Goal: Task Accomplishment & Management: Manage account settings

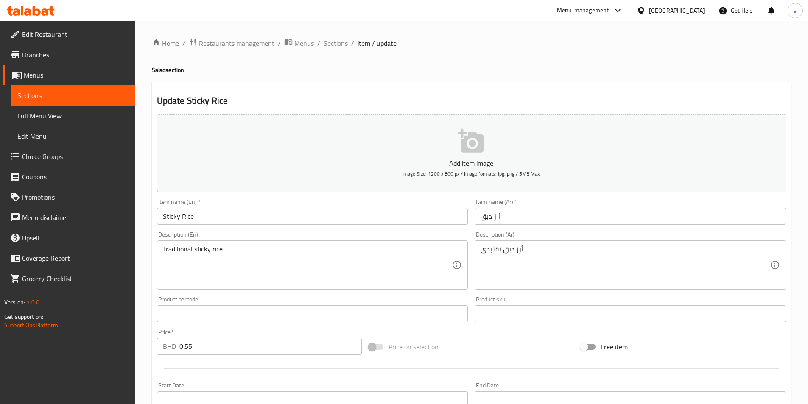
scroll to position [188, 0]
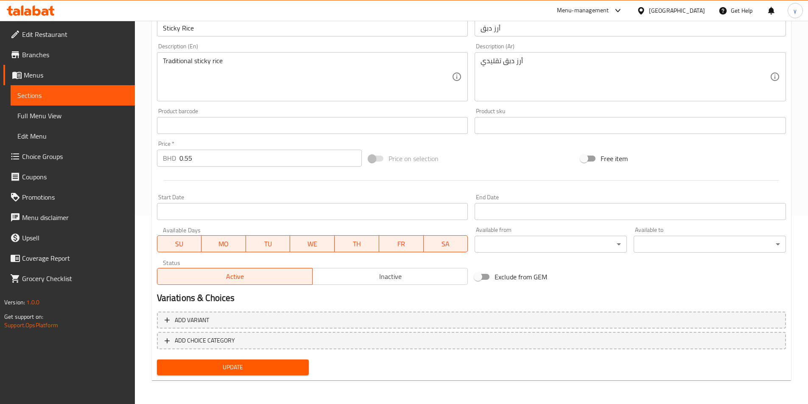
click at [27, 95] on span "Sections" at bounding box center [72, 95] width 111 height 10
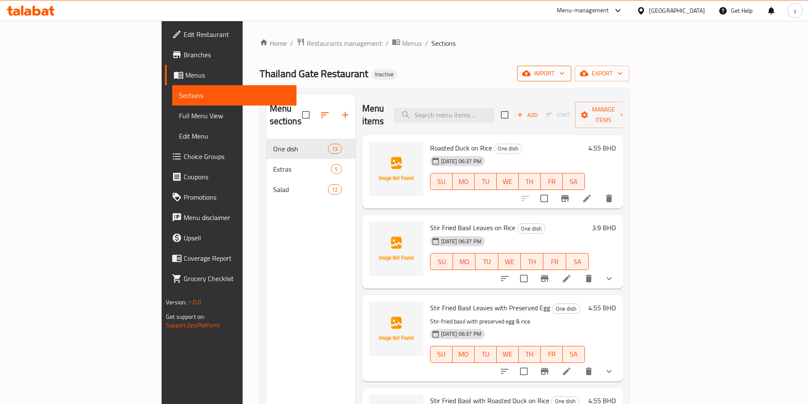
click at [565, 75] on span "import" at bounding box center [544, 73] width 41 height 11
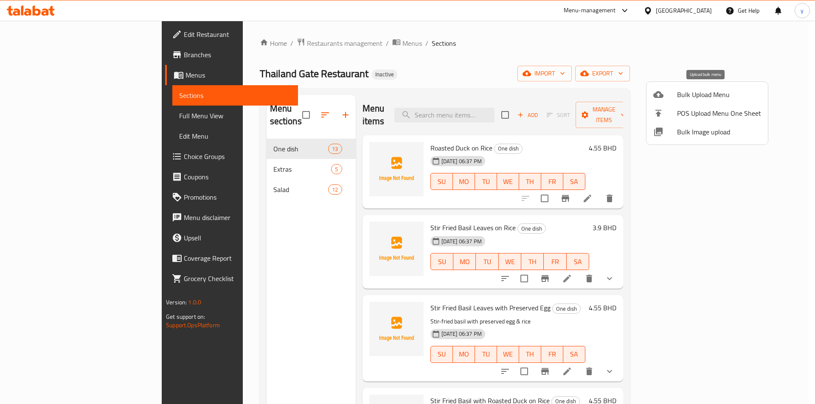
click at [672, 97] on div at bounding box center [665, 95] width 24 height 10
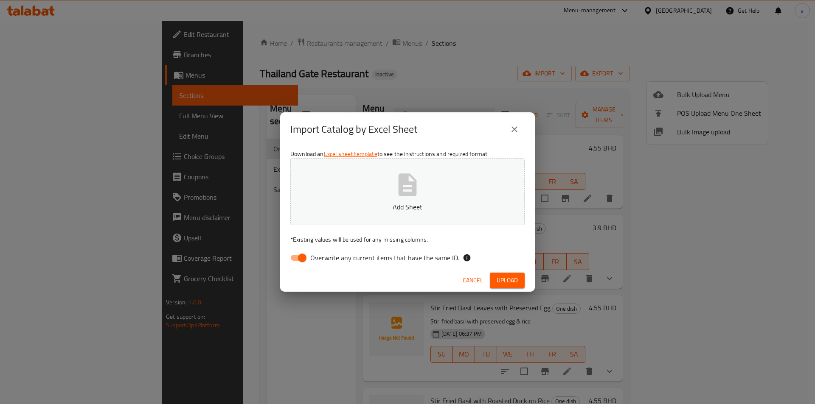
click at [300, 262] on input "Overwrite any current items that have the same ID." at bounding box center [302, 258] width 48 height 16
checkbox input "false"
click at [506, 286] on span "Upload" at bounding box center [506, 280] width 21 height 11
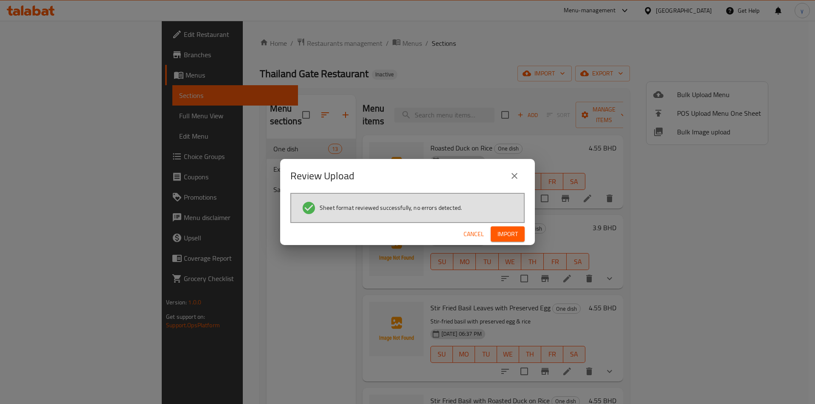
click at [507, 235] on span "Import" at bounding box center [507, 234] width 20 height 11
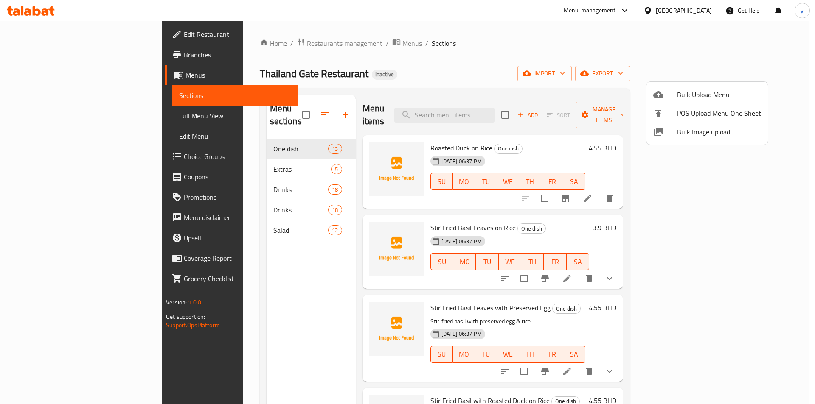
click at [189, 178] on div at bounding box center [407, 202] width 815 height 404
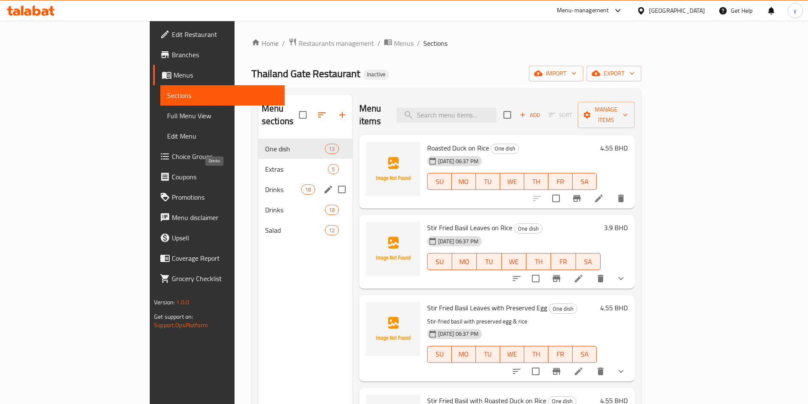
click at [265, 185] on span "Drinks" at bounding box center [283, 190] width 36 height 10
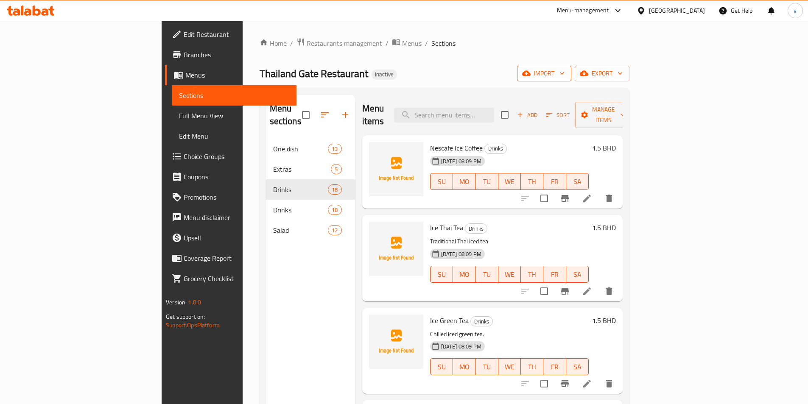
click at [572, 80] on button "import" at bounding box center [544, 74] width 54 height 16
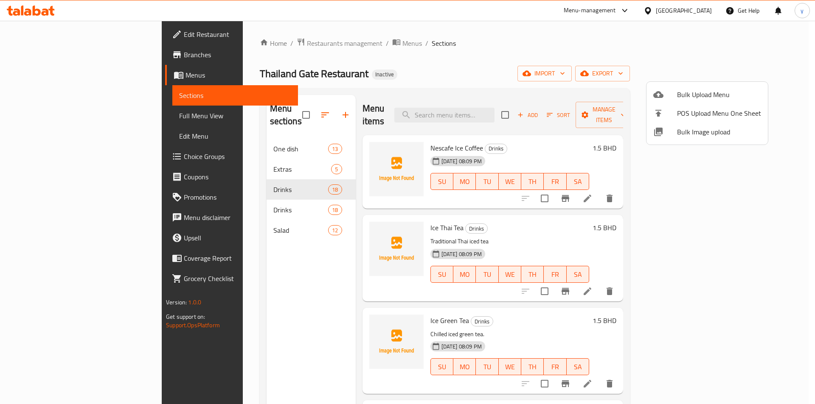
click at [690, 90] on span "Bulk Upload Menu" at bounding box center [719, 95] width 84 height 10
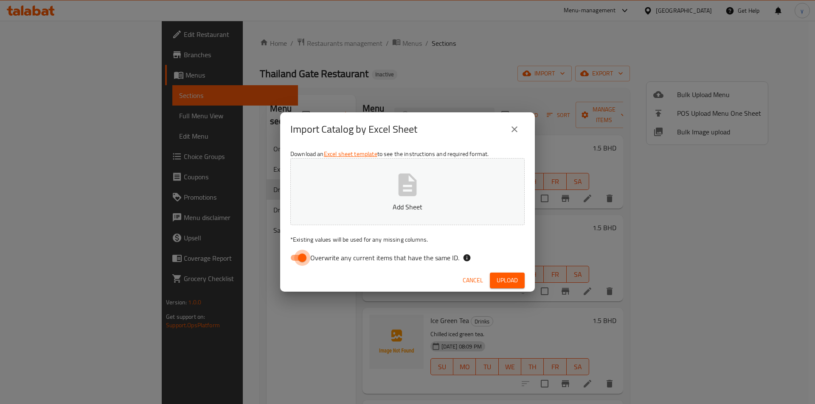
click at [294, 263] on input "Overwrite any current items that have the same ID." at bounding box center [302, 258] width 48 height 16
checkbox input "false"
click at [504, 280] on span "Upload" at bounding box center [506, 280] width 21 height 11
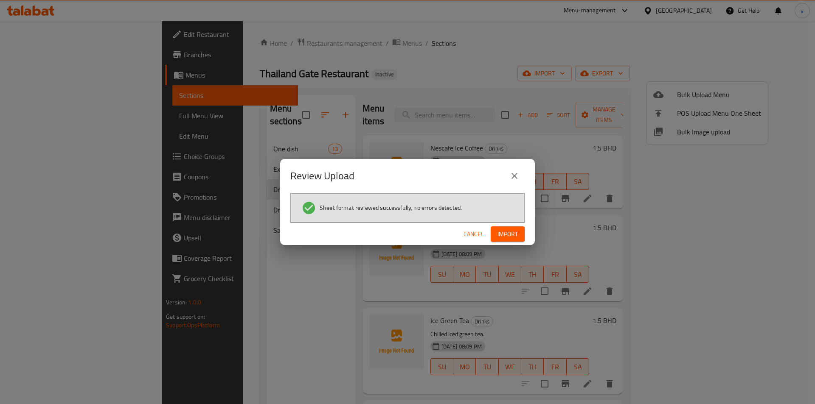
click at [509, 235] on span "Import" at bounding box center [507, 234] width 20 height 11
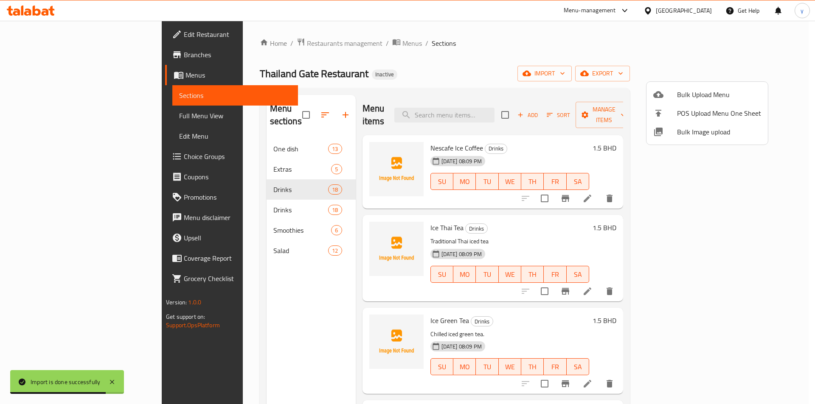
click at [207, 199] on div at bounding box center [407, 202] width 815 height 404
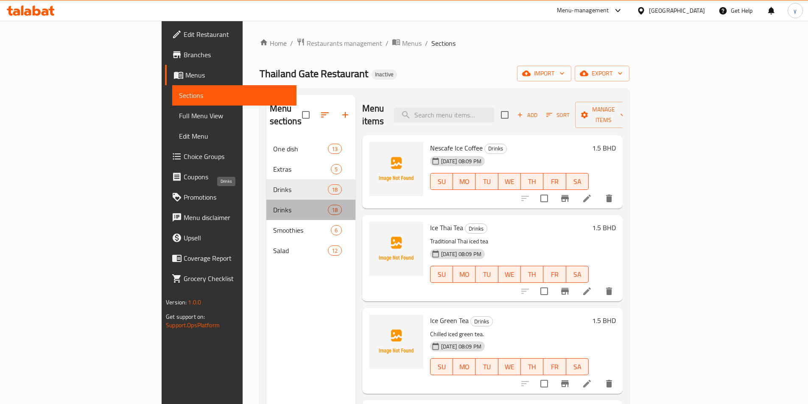
click at [273, 205] on span "Drinks" at bounding box center [300, 210] width 55 height 10
click at [179, 114] on span "Full Menu View" at bounding box center [234, 116] width 111 height 10
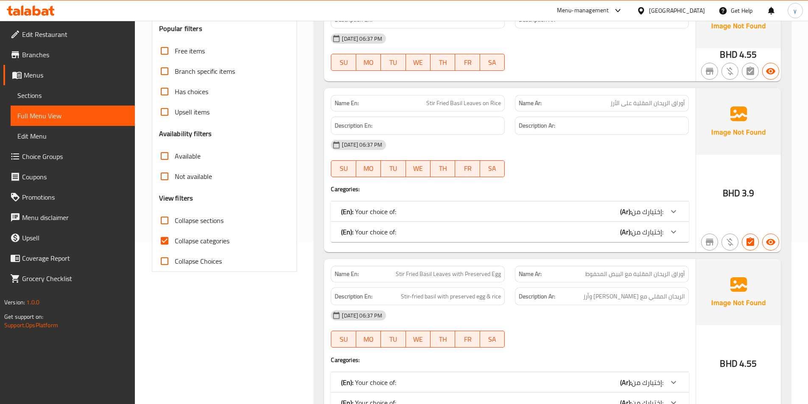
scroll to position [170, 0]
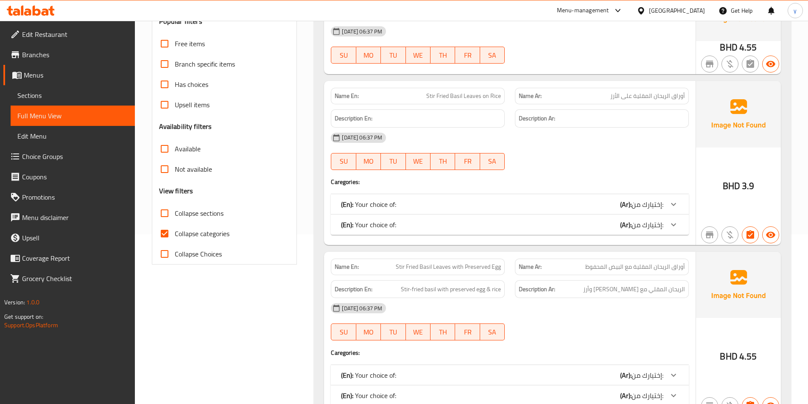
click at [161, 234] on input "Collapse categories" at bounding box center [164, 234] width 20 height 20
checkbox input "false"
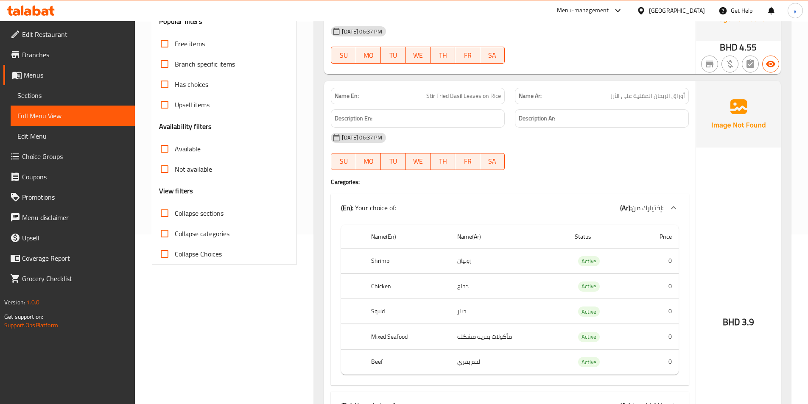
click at [162, 218] on input "Collapse sections" at bounding box center [164, 213] width 20 height 20
checkbox input "true"
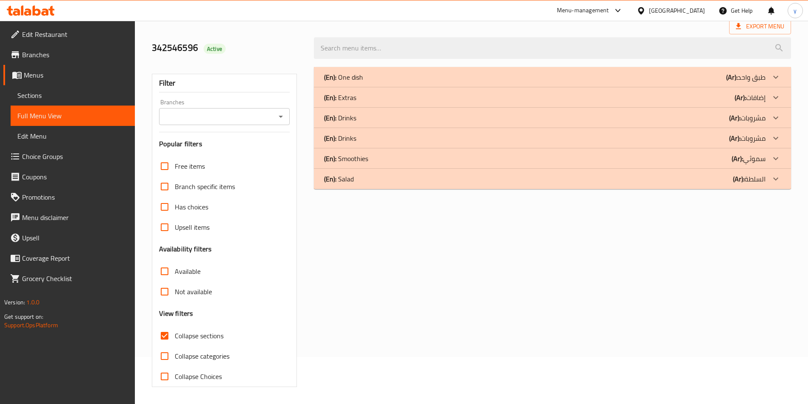
scroll to position [47, 0]
click at [375, 117] on div "(En): Drinks (Ar): مشروبات" at bounding box center [545, 118] width 442 height 10
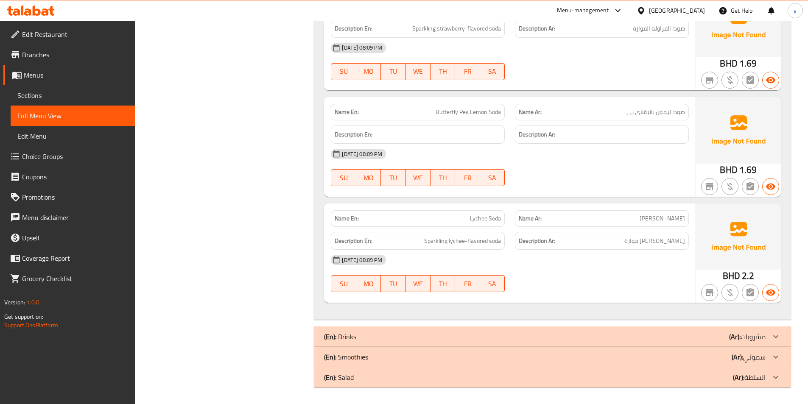
scroll to position [1795, 0]
click at [356, 335] on p "(En): Drinks" at bounding box center [340, 336] width 32 height 10
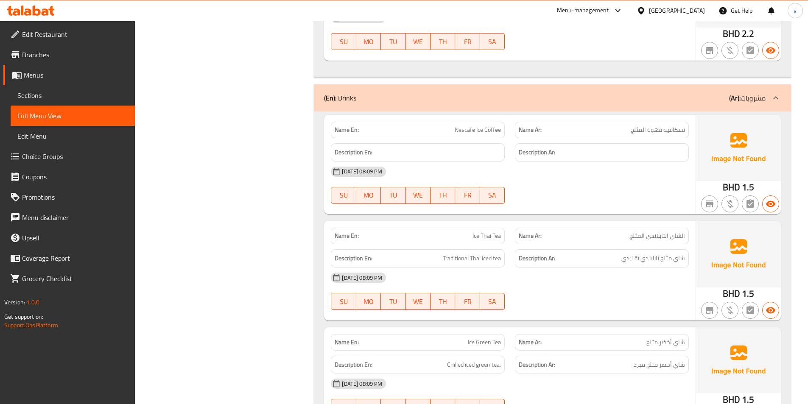
scroll to position [1825, 0]
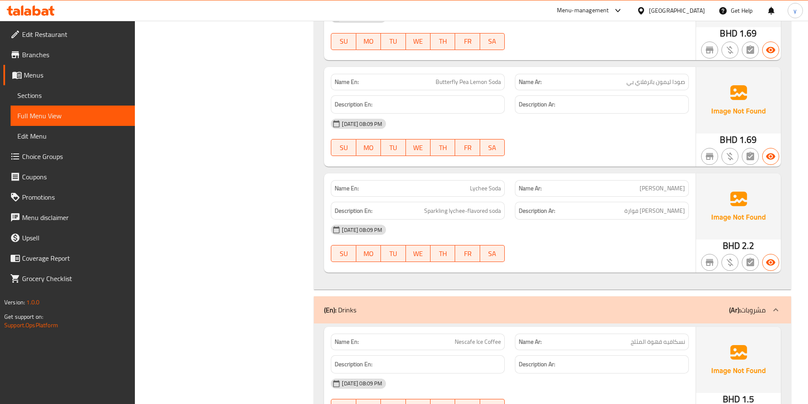
click at [468, 314] on div "(En): Drinks (Ar): مشروبات" at bounding box center [545, 310] width 442 height 10
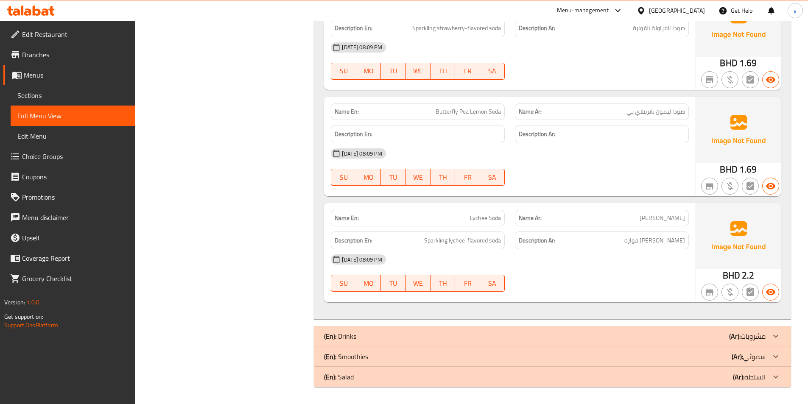
scroll to position [1795, 0]
click at [72, 95] on span "Sections" at bounding box center [72, 95] width 111 height 10
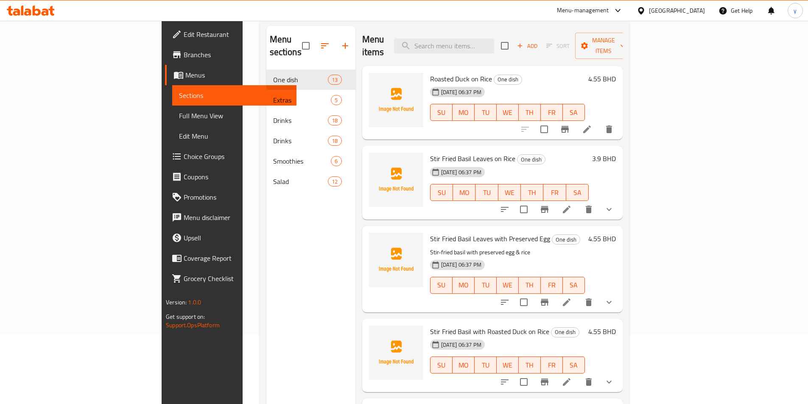
scroll to position [34, 0]
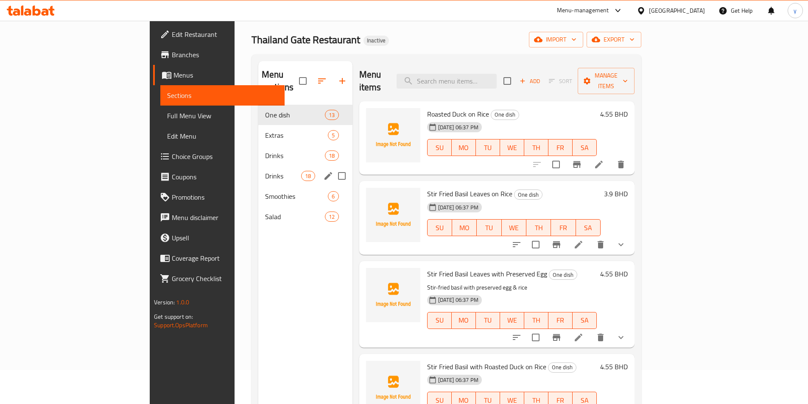
click at [333, 167] on input "Menu sections" at bounding box center [342, 176] width 18 height 18
checkbox input "true"
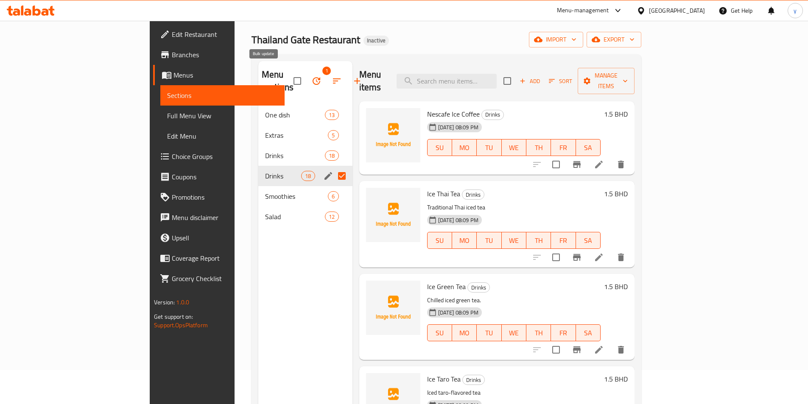
click at [313, 77] on icon "button" at bounding box center [317, 81] width 8 height 8
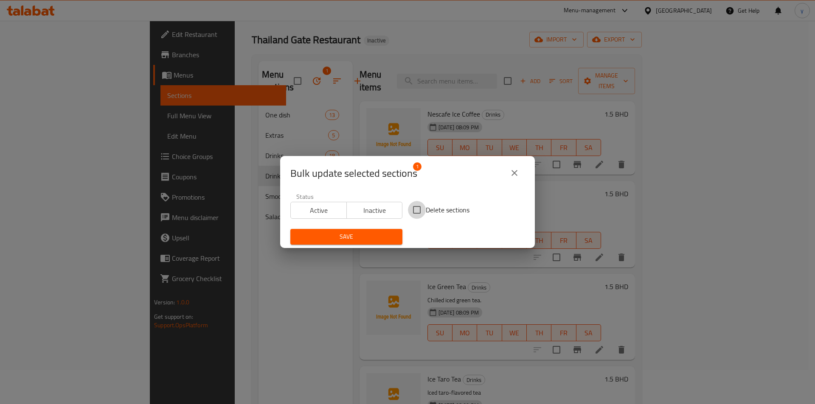
click at [420, 209] on input "Delete sections" at bounding box center [417, 210] width 18 height 18
checkbox input "true"
click at [353, 238] on span "Save" at bounding box center [346, 237] width 98 height 11
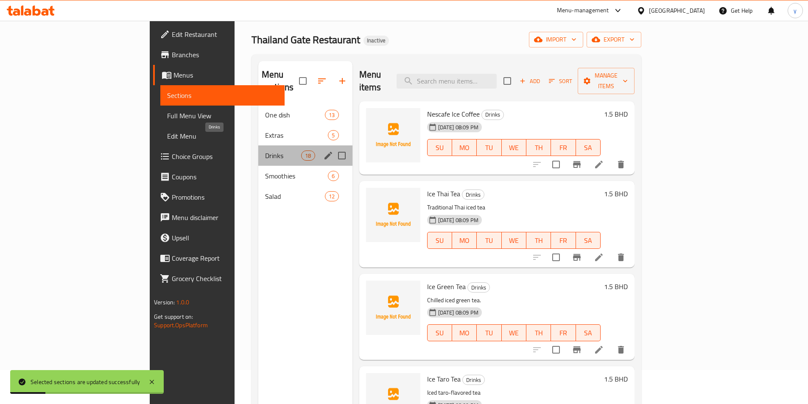
click at [265, 151] on span "Drinks" at bounding box center [283, 156] width 36 height 10
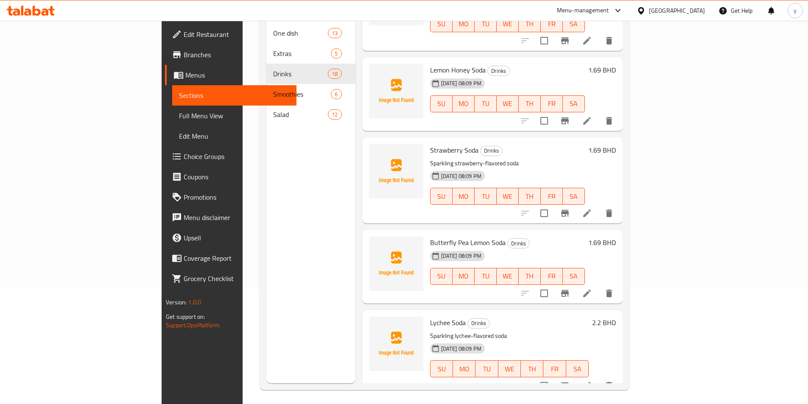
scroll to position [119, 0]
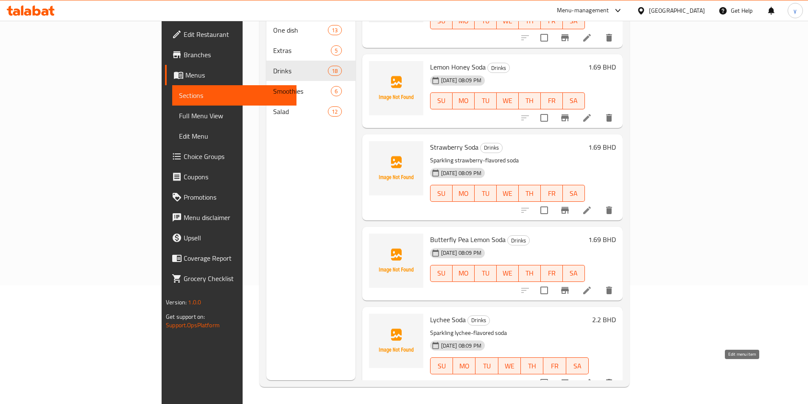
click at [592, 378] on icon at bounding box center [587, 383] width 10 height 10
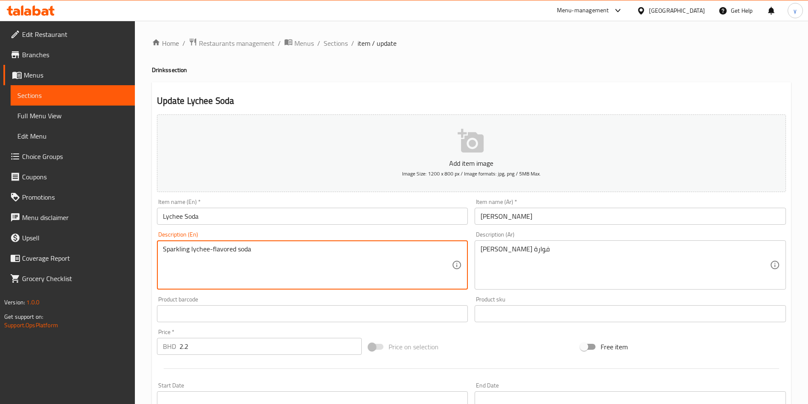
drag, startPoint x: 189, startPoint y: 252, endPoint x: 157, endPoint y: 254, distance: 32.3
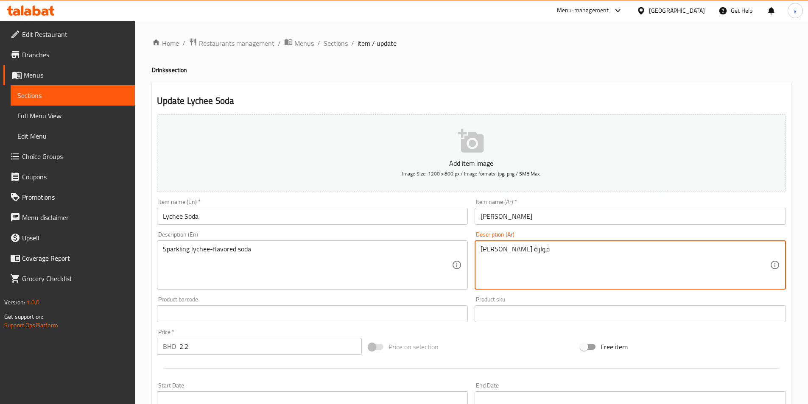
drag, startPoint x: 498, startPoint y: 247, endPoint x: 478, endPoint y: 252, distance: 20.7
click at [478, 252] on div "صودا ليتشي فوارة Description (Ar)" at bounding box center [630, 265] width 311 height 49
click at [502, 250] on textarea "[PERSON_NAME]" at bounding box center [625, 265] width 289 height 40
paste textarea "وارة"
click at [540, 249] on textarea "صودا ف[PERSON_NAME]" at bounding box center [625, 265] width 289 height 40
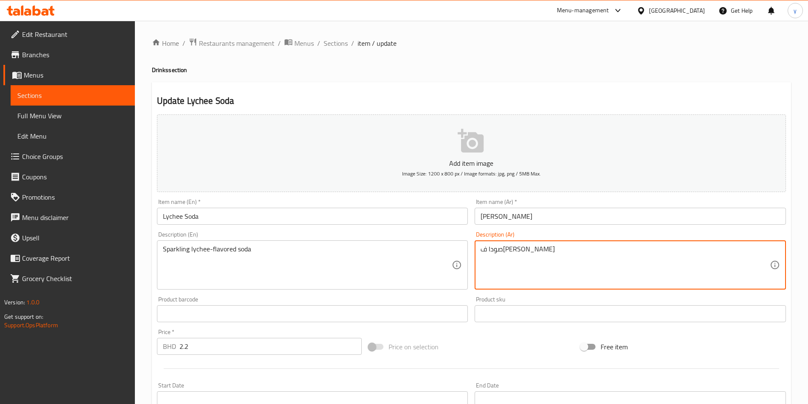
click at [500, 248] on textarea "صودا ف[PERSON_NAME]" at bounding box center [625, 265] width 289 height 40
drag, startPoint x: 502, startPoint y: 251, endPoint x: 519, endPoint y: 256, distance: 17.6
click at [519, 256] on textarea "صودا فوارة بنكهة ليتشي" at bounding box center [625, 265] width 289 height 40
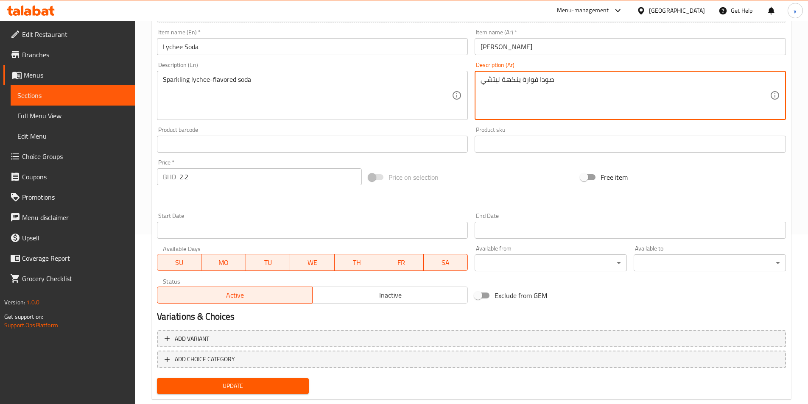
scroll to position [188, 0]
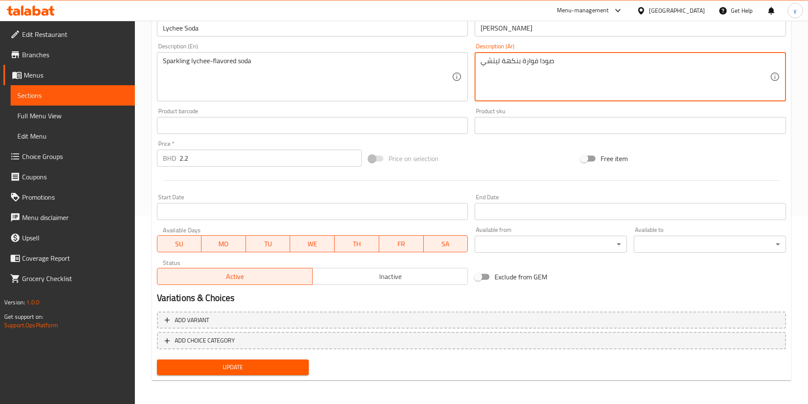
type textarea "صودا فوارة بنكهة ليتشي"
click at [293, 371] on span "Update" at bounding box center [233, 367] width 139 height 11
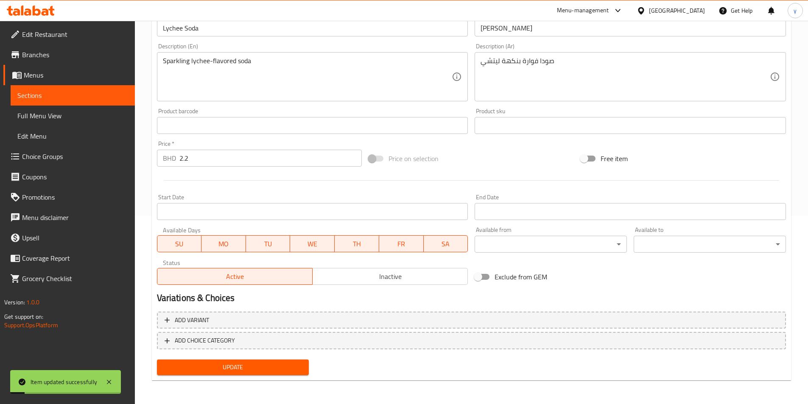
click at [77, 95] on span "Sections" at bounding box center [72, 95] width 111 height 10
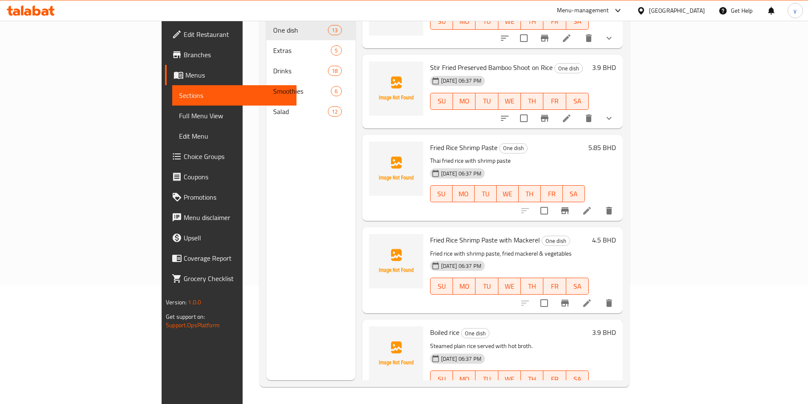
scroll to position [720, 0]
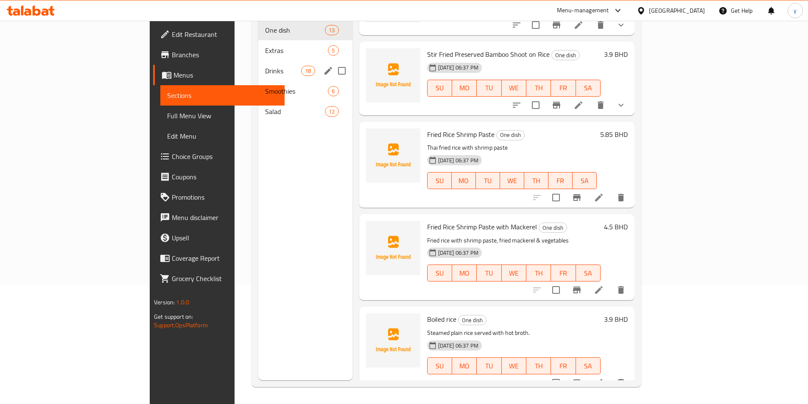
click at [265, 66] on span "Drinks" at bounding box center [283, 71] width 36 height 10
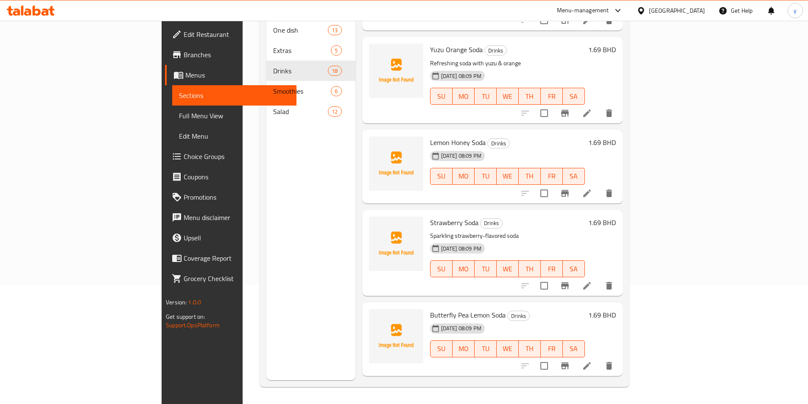
scroll to position [1209, 0]
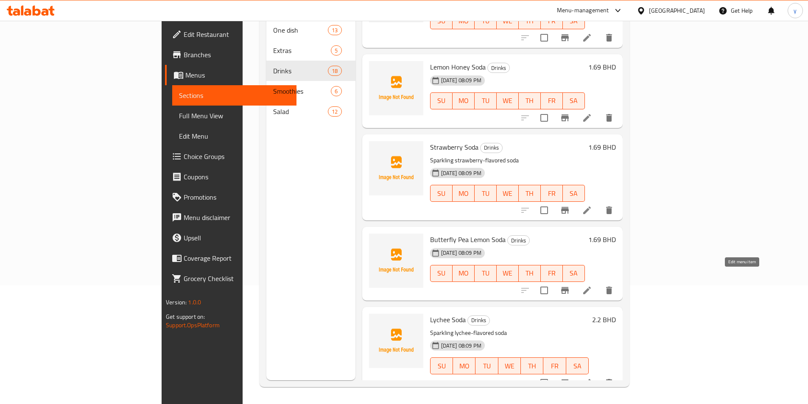
click at [591, 287] on icon at bounding box center [587, 291] width 8 height 8
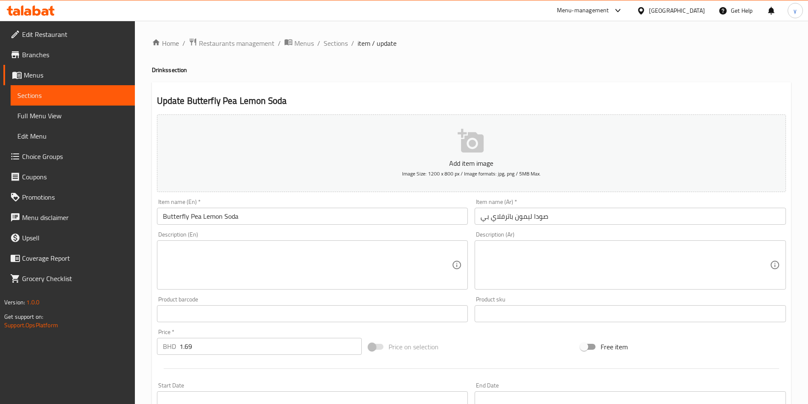
click at [60, 92] on span "Sections" at bounding box center [72, 95] width 111 height 10
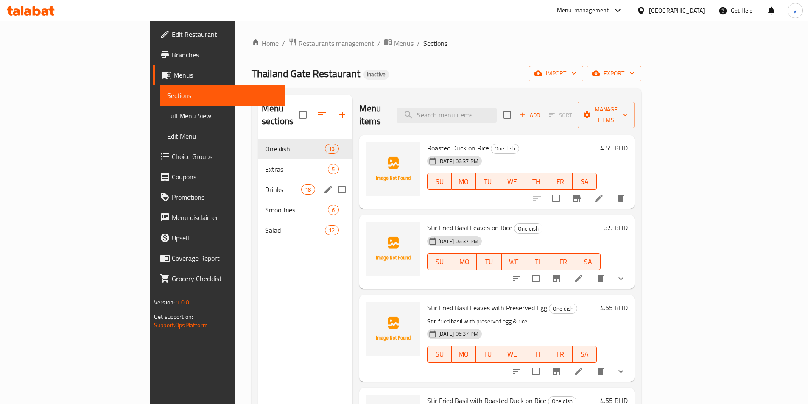
click at [258, 179] on div "Drinks 18" at bounding box center [305, 189] width 94 height 20
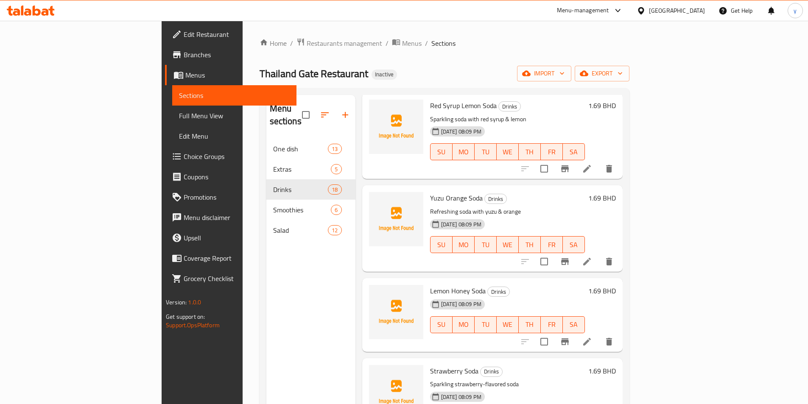
scroll to position [1209, 0]
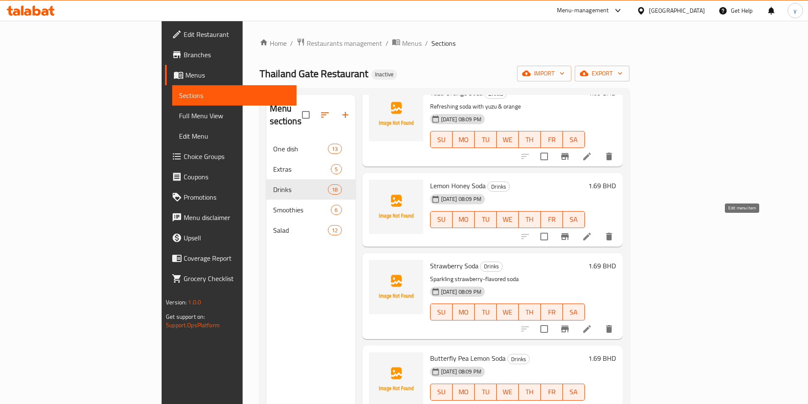
click at [592, 232] on icon at bounding box center [587, 237] width 10 height 10
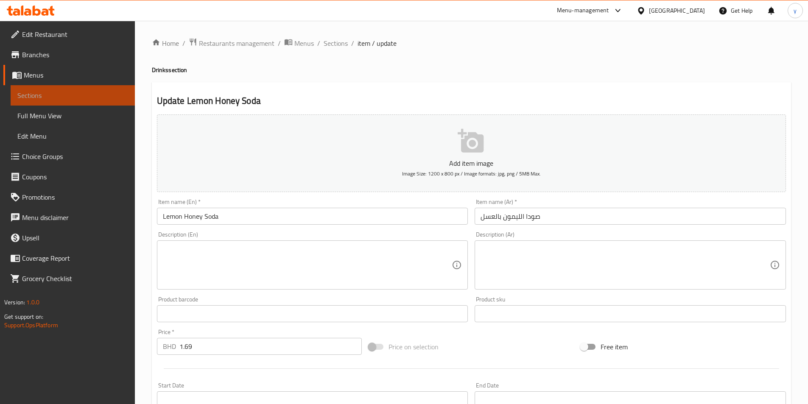
click at [66, 89] on link "Sections" at bounding box center [73, 95] width 124 height 20
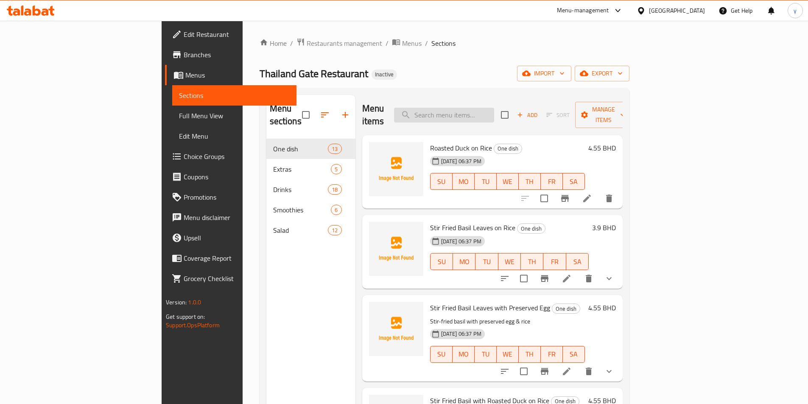
click at [473, 108] on input "search" at bounding box center [444, 115] width 100 height 15
paste input "Strawberry Soda"
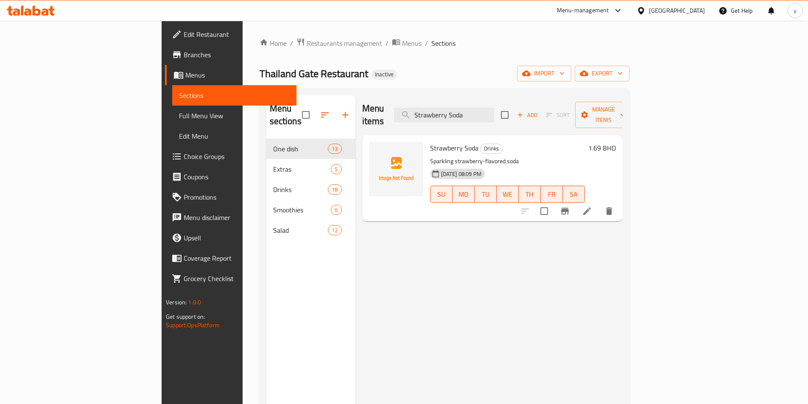
type input "Strawberry Soda"
click at [592, 206] on icon at bounding box center [587, 211] width 10 height 10
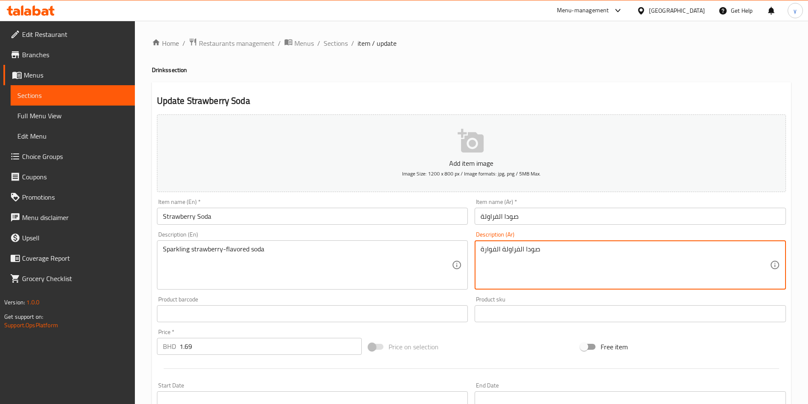
drag, startPoint x: 539, startPoint y: 249, endPoint x: 475, endPoint y: 245, distance: 64.2
paste textarea "فوارة بنكهة ليتشي"
drag, startPoint x: 500, startPoint y: 251, endPoint x: 476, endPoint y: 253, distance: 24.3
click at [476, 253] on div "صودا فوارة بنكهة ليتشي Description (Ar)" at bounding box center [630, 265] width 311 height 49
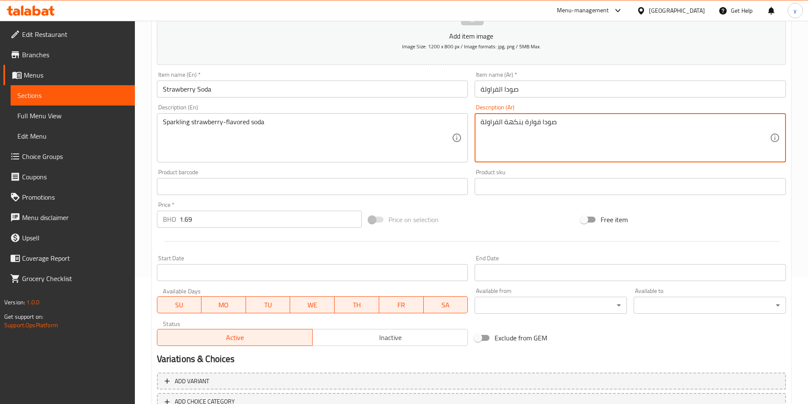
scroll to position [188, 0]
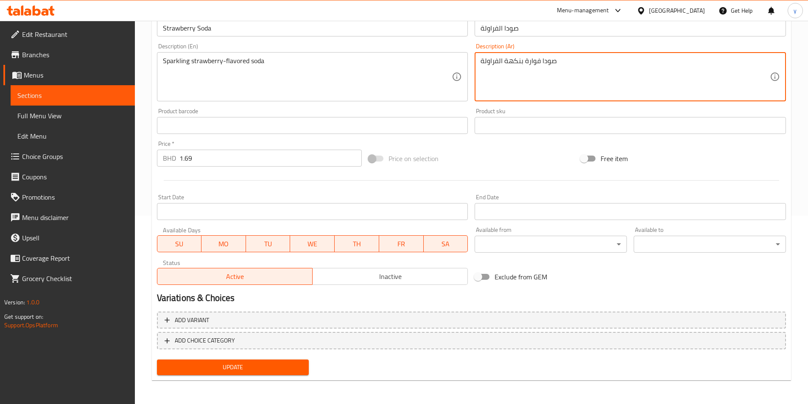
type textarea "صودا فوارة بنكهة الفراولة"
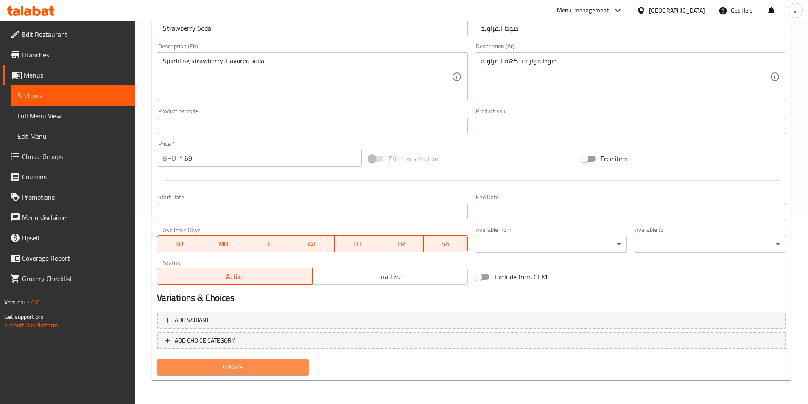
click at [295, 370] on span "Update" at bounding box center [233, 367] width 139 height 11
click at [283, 363] on span "Update" at bounding box center [233, 367] width 139 height 11
click at [38, 114] on span "Full Menu View" at bounding box center [72, 116] width 111 height 10
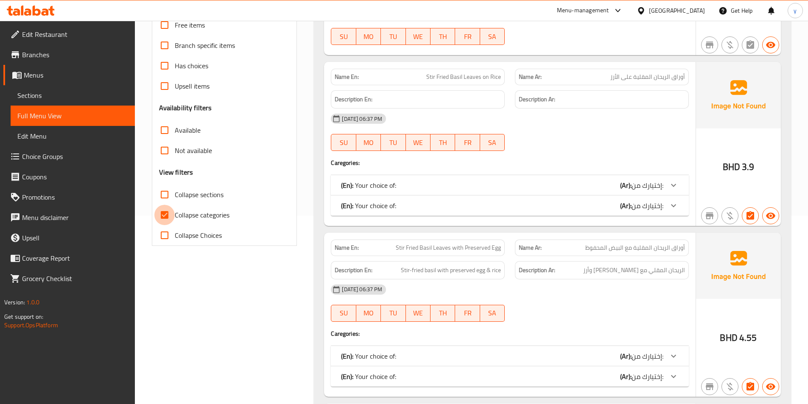
click at [167, 223] on input "Collapse categories" at bounding box center [164, 215] width 20 height 20
checkbox input "false"
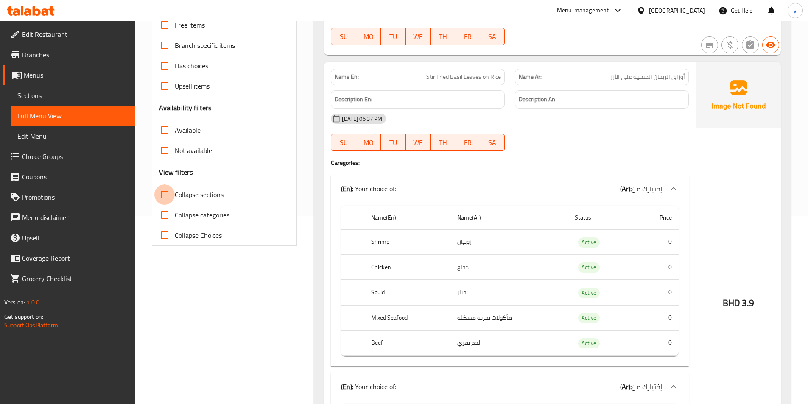
click at [164, 190] on input "Collapse sections" at bounding box center [164, 195] width 20 height 20
checkbox input "true"
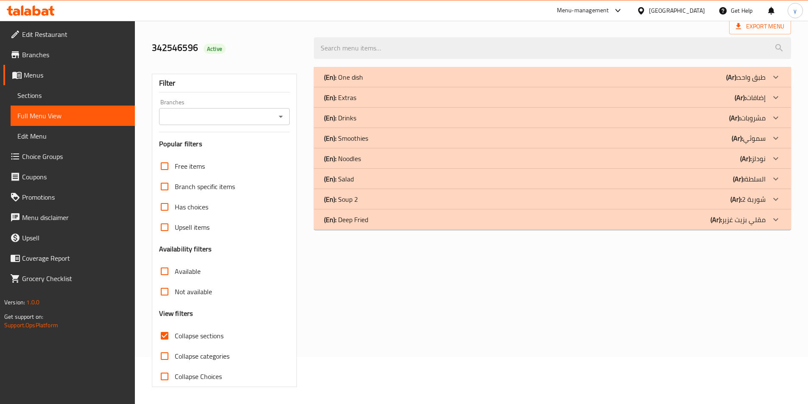
scroll to position [47, 0]
click at [390, 97] on div "(En): Extras (Ar): إضافات" at bounding box center [545, 97] width 442 height 10
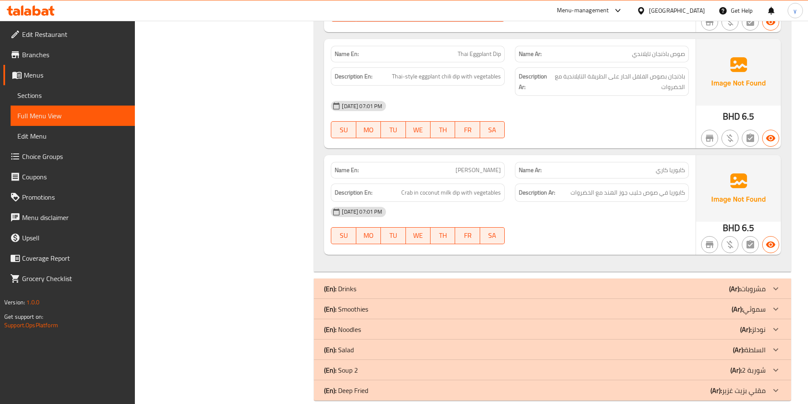
scroll to position [485, 0]
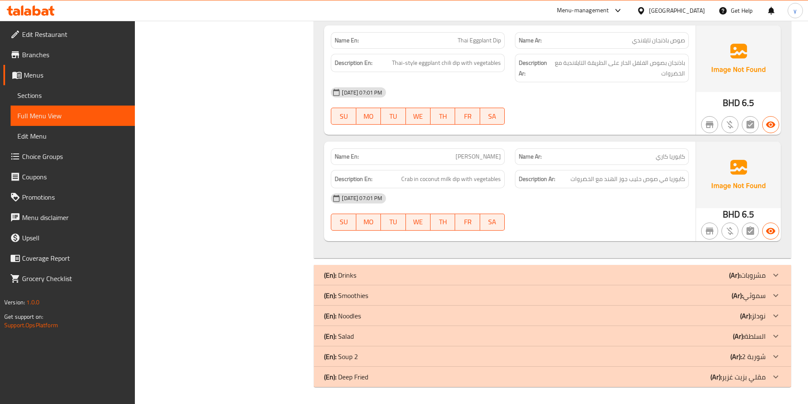
click at [378, 337] on div "(En): Salad (Ar): السلطة" at bounding box center [545, 336] width 442 height 10
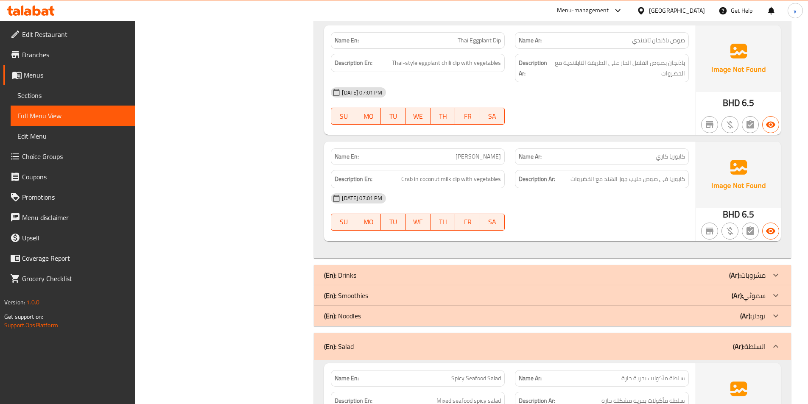
click at [382, 299] on div "(En): Smoothies (Ar): سموثي" at bounding box center [545, 296] width 442 height 10
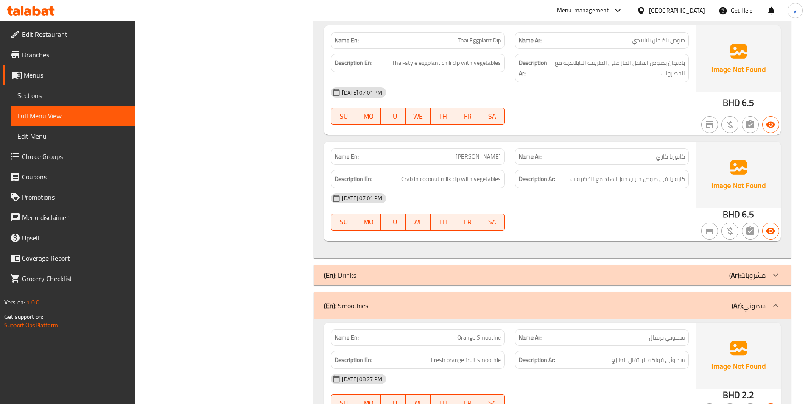
click at [379, 275] on div "(En): Drinks (Ar): مشروبات" at bounding box center [545, 275] width 442 height 10
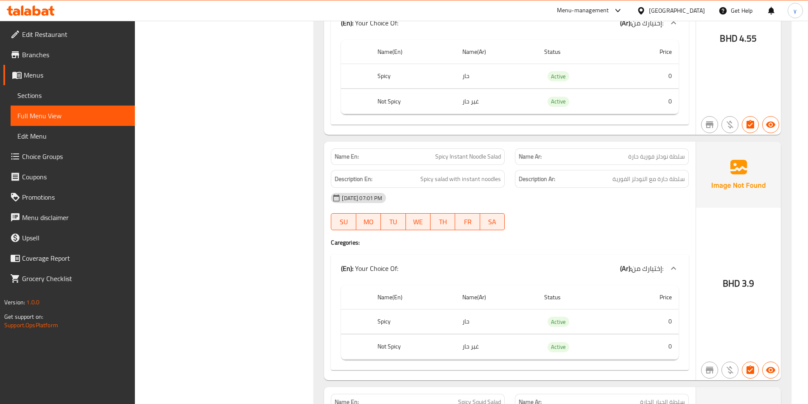
scroll to position [5014, 0]
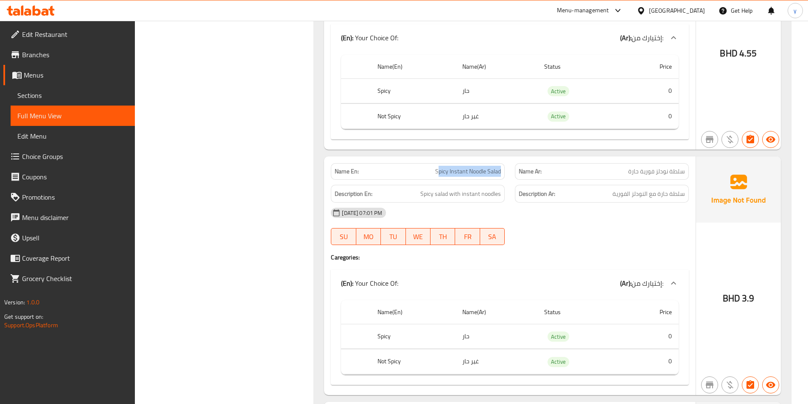
drag, startPoint x: 438, startPoint y: 174, endPoint x: 505, endPoint y: 171, distance: 66.6
click at [505, 171] on div "Name En: Spicy Instant Noodle Salad" at bounding box center [418, 171] width 174 height 17
drag, startPoint x: 420, startPoint y: 193, endPoint x: 504, endPoint y: 202, distance: 84.1
click at [504, 202] on div "Description En: Spicy salad with instant noodles" at bounding box center [418, 194] width 184 height 28
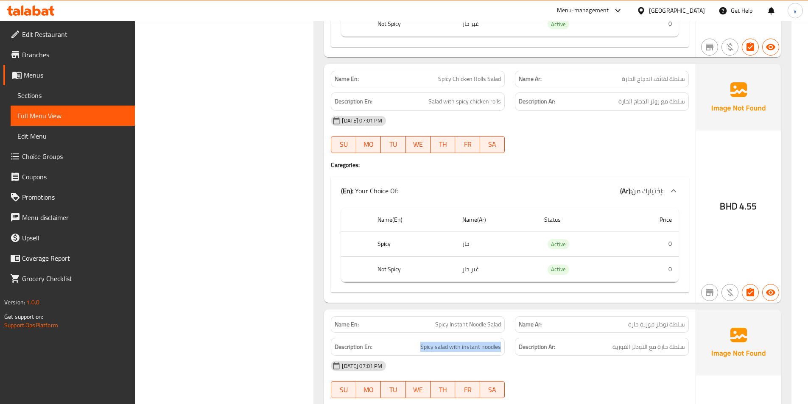
scroll to position [4845, 0]
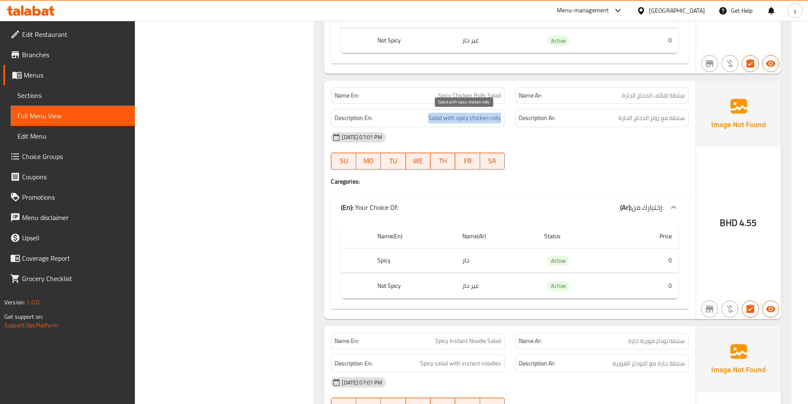
drag, startPoint x: 430, startPoint y: 118, endPoint x: 501, endPoint y: 122, distance: 71.0
click at [501, 122] on span "Salad with spicy chicken rolls" at bounding box center [465, 118] width 73 height 11
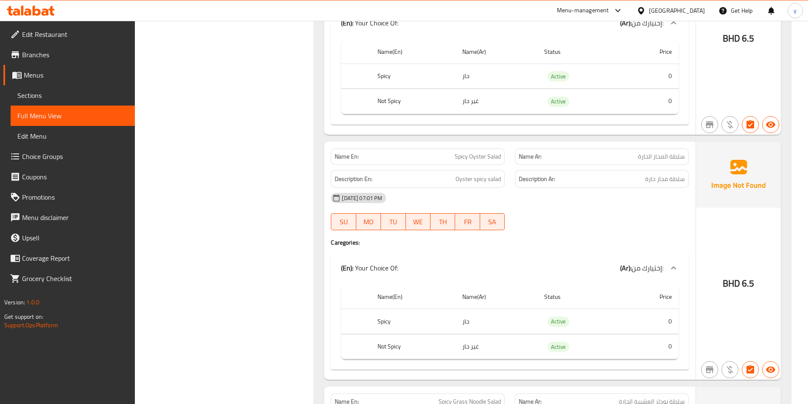
scroll to position [4293, 0]
drag, startPoint x: 457, startPoint y: 157, endPoint x: 502, endPoint y: 159, distance: 45.0
click at [502, 159] on div "Name En: Spicy Oyster Salad" at bounding box center [418, 156] width 174 height 17
drag, startPoint x: 448, startPoint y: 159, endPoint x: 508, endPoint y: 157, distance: 59.9
click at [508, 157] on div "Name En: Spicy Oyster Salad" at bounding box center [418, 156] width 184 height 27
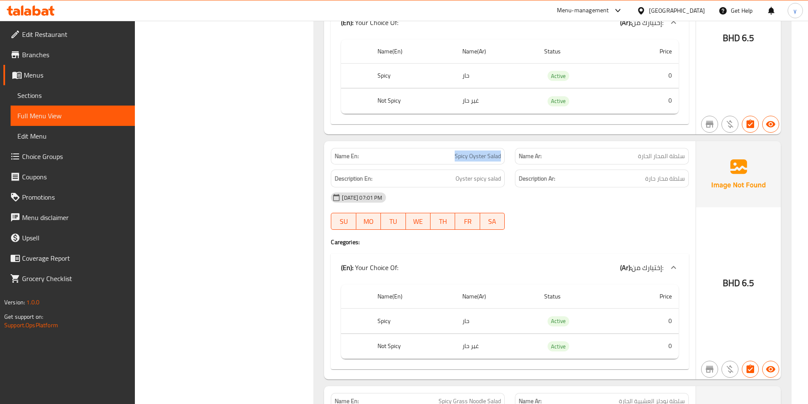
copy span "Spicy Oyster Salad"
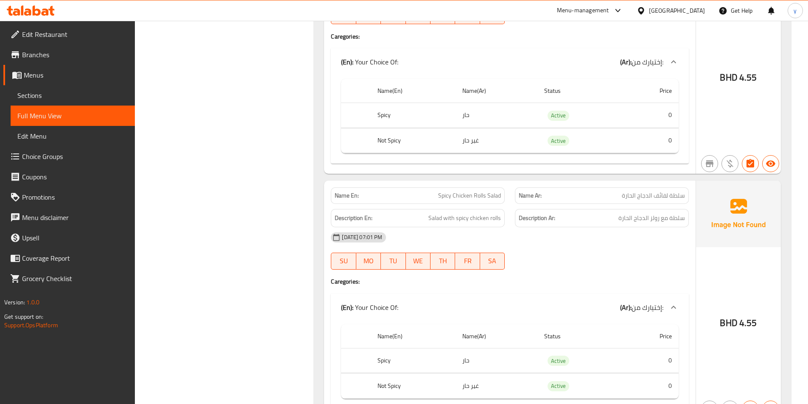
scroll to position [4760, 0]
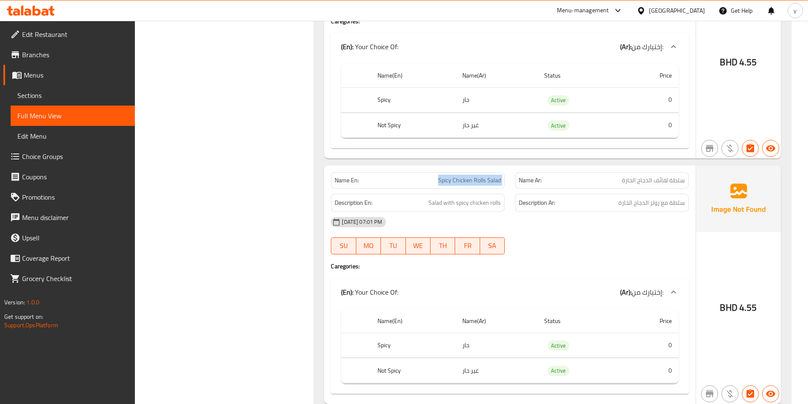
drag, startPoint x: 437, startPoint y: 183, endPoint x: 513, endPoint y: 185, distance: 76.8
click at [513, 185] on div "Name En: Spicy Chicken Rolls Salad Name Ar: سلطة لفائف الدجاج الحارة" at bounding box center [510, 180] width 368 height 27
copy span "Spicy Chicken Rolls Salad"
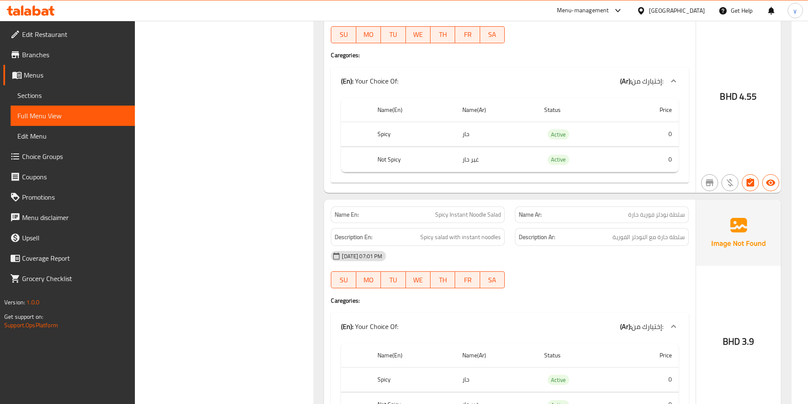
scroll to position [4972, 0]
drag, startPoint x: 432, startPoint y: 213, endPoint x: 507, endPoint y: 216, distance: 74.3
click at [507, 216] on div "Name En: Spicy Instant Noodle Salad" at bounding box center [418, 214] width 184 height 27
copy span "Spicy Instant Noodle Salad"
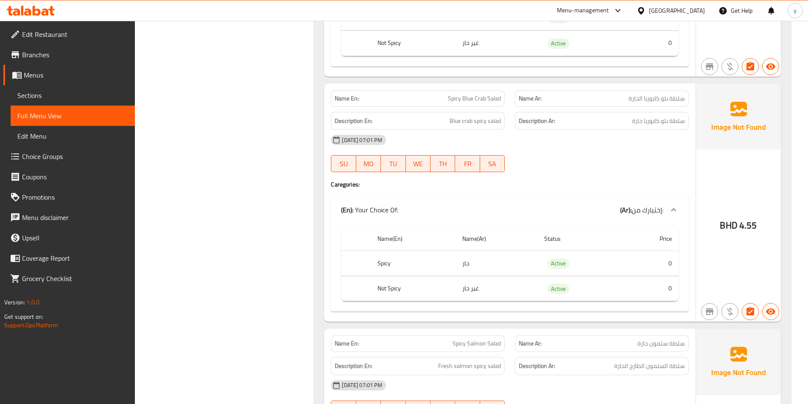
scroll to position [3572, 0]
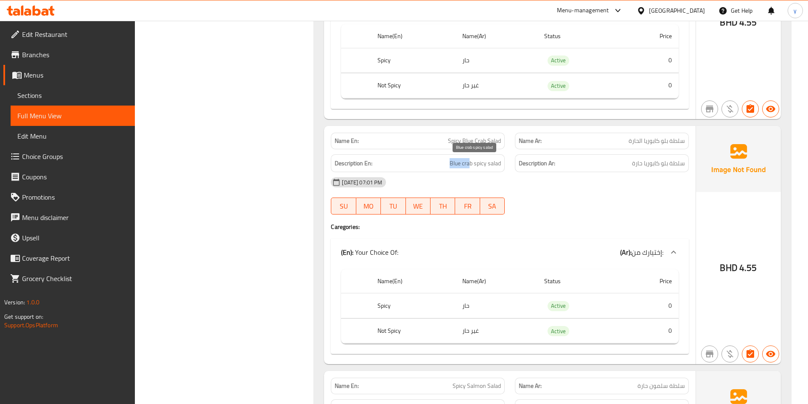
drag, startPoint x: 450, startPoint y: 164, endPoint x: 471, endPoint y: 166, distance: 20.5
click at [471, 166] on span "Blue crab spicy salad" at bounding box center [475, 163] width 51 height 11
drag, startPoint x: 448, startPoint y: 137, endPoint x: 503, endPoint y: 142, distance: 54.6
click at [503, 142] on div "Name En: Spicy Blue Crab Salad" at bounding box center [418, 141] width 174 height 17
copy span "Spicy Blue Crab Salad"
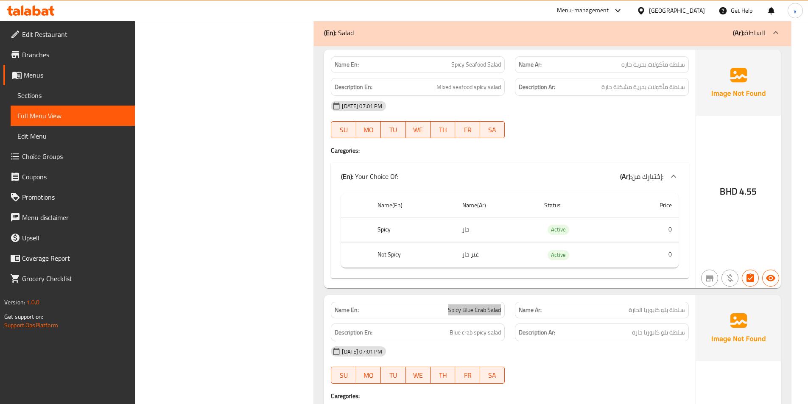
scroll to position [3402, 0]
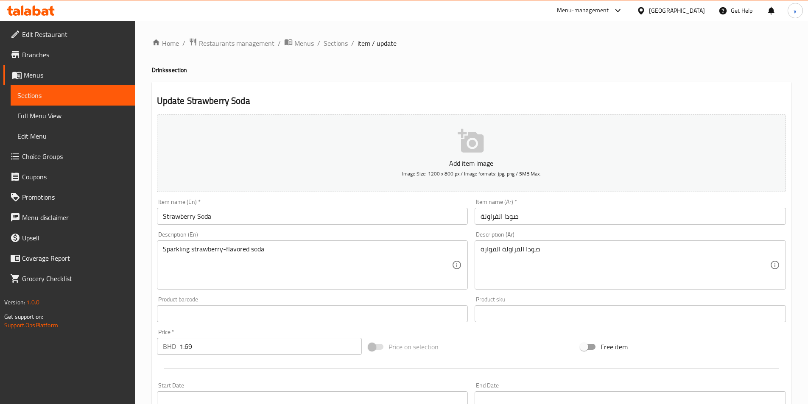
click at [42, 91] on span "Sections" at bounding box center [72, 95] width 111 height 10
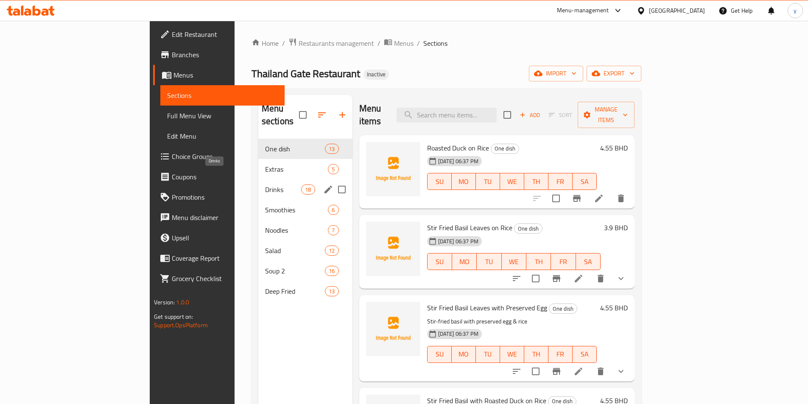
click at [265, 185] on span "Drinks" at bounding box center [283, 190] width 36 height 10
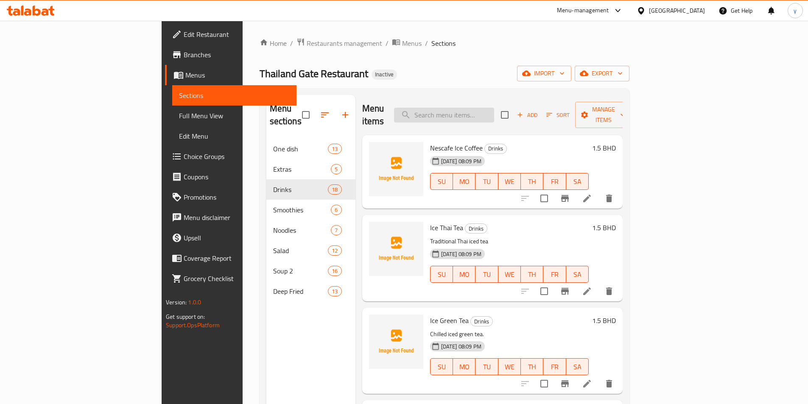
click at [494, 108] on input "search" at bounding box center [444, 115] width 100 height 15
paste input "Strawberry Soda"
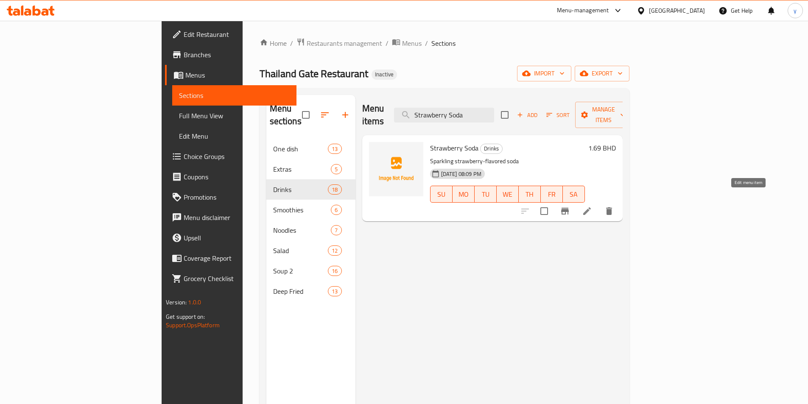
type input "Strawberry Soda"
click at [592, 206] on icon at bounding box center [587, 211] width 10 height 10
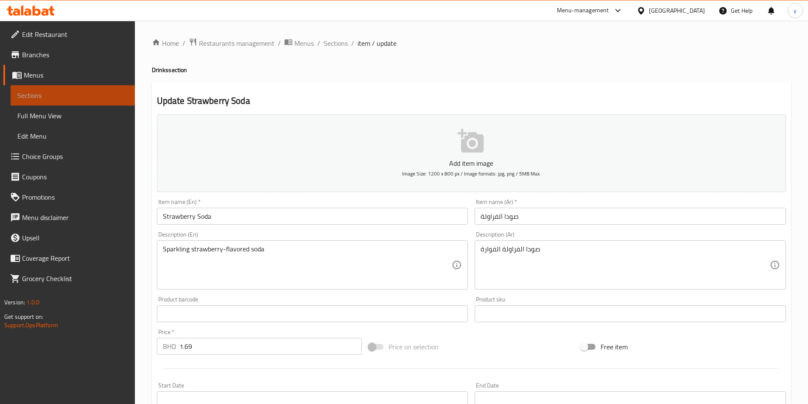
click at [90, 97] on span "Sections" at bounding box center [72, 95] width 111 height 10
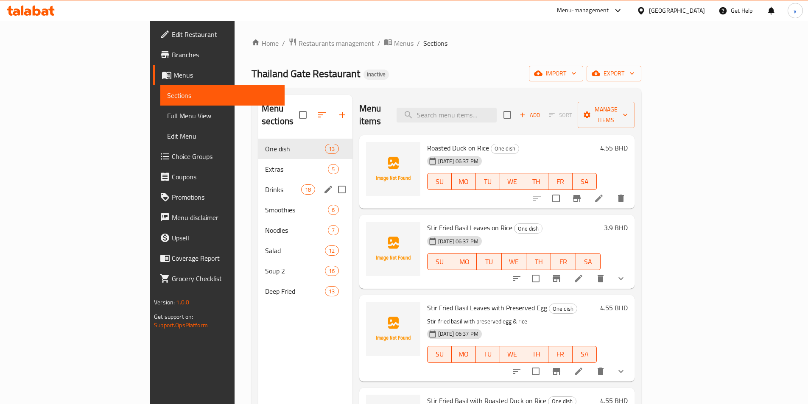
click at [265, 185] on span "Drinks" at bounding box center [283, 190] width 36 height 10
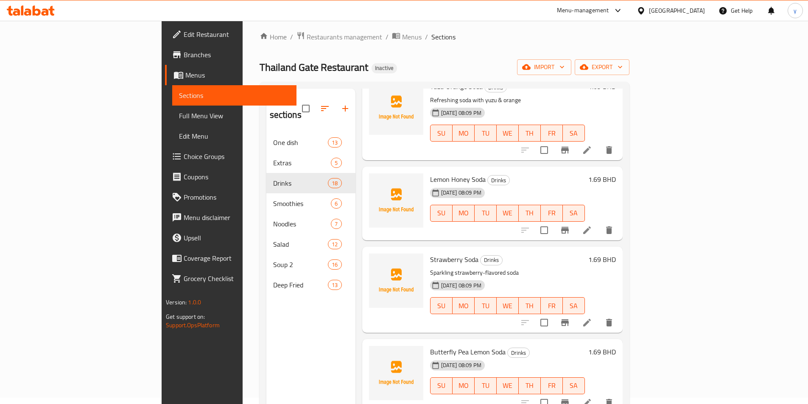
scroll to position [119, 0]
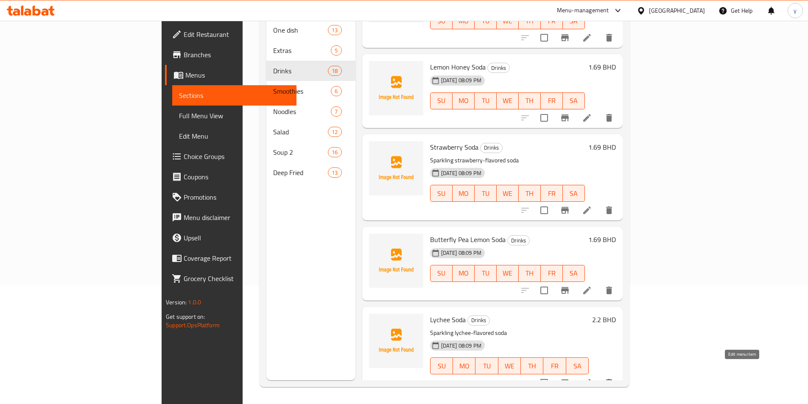
click at [592, 378] on icon at bounding box center [587, 383] width 10 height 10
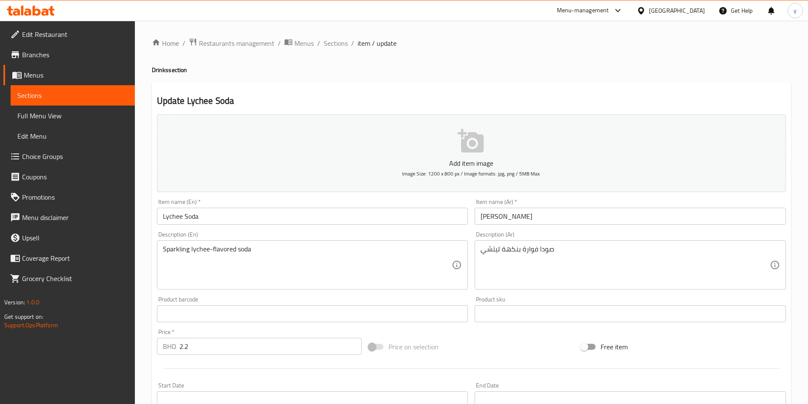
drag, startPoint x: 479, startPoint y: 252, endPoint x: 565, endPoint y: 255, distance: 85.3
click at [565, 255] on div "صودا فوارة بنكهة ليتشي Description (Ar)" at bounding box center [630, 265] width 311 height 49
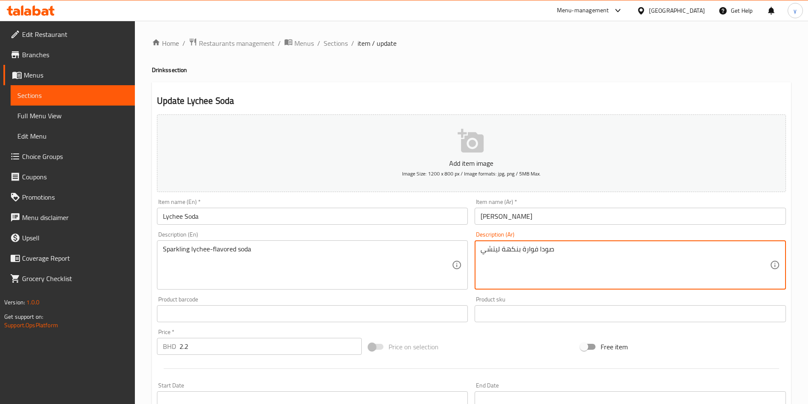
drag, startPoint x: 552, startPoint y: 249, endPoint x: 476, endPoint y: 247, distance: 76.8
click at [476, 247] on div "صودا فوارة بنكهة ليتشي Description (Ar)" at bounding box center [630, 265] width 311 height 49
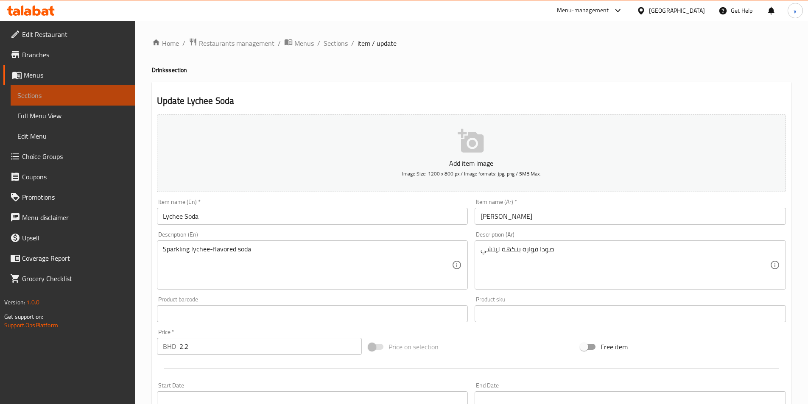
click at [31, 98] on span "Sections" at bounding box center [72, 95] width 111 height 10
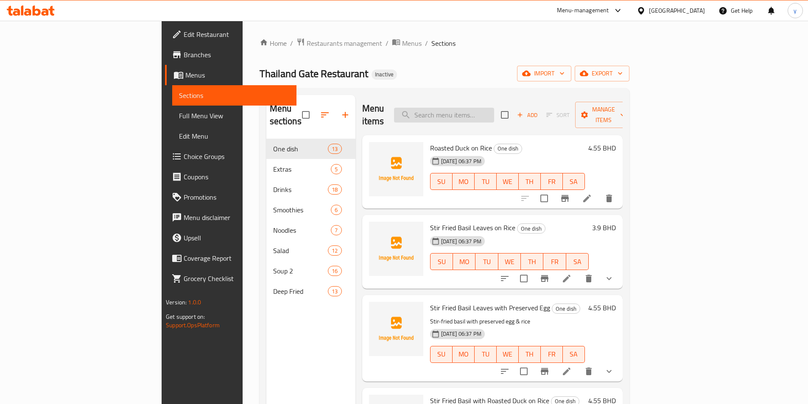
click at [494, 111] on input "search" at bounding box center [444, 115] width 100 height 15
paste input "Spicy Oyster Salad"
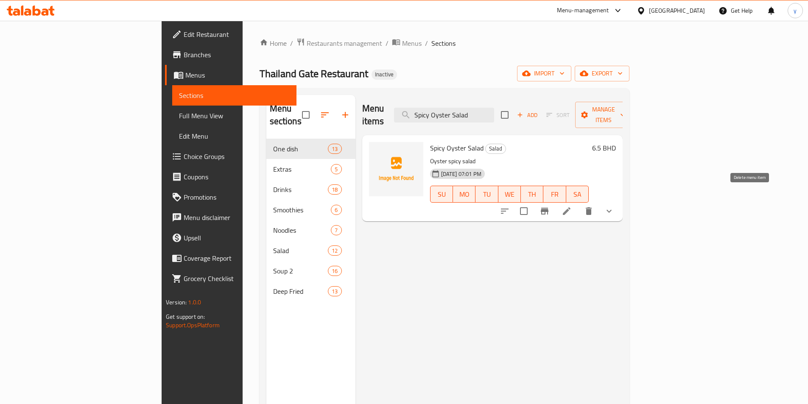
type input "Spicy Oyster Salad"
click at [571, 207] on icon at bounding box center [567, 211] width 8 height 8
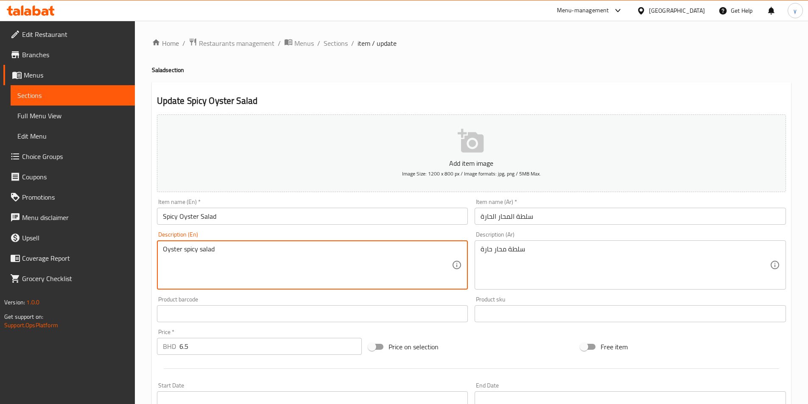
drag, startPoint x: 221, startPoint y: 249, endPoint x: 77, endPoint y: 252, distance: 143.9
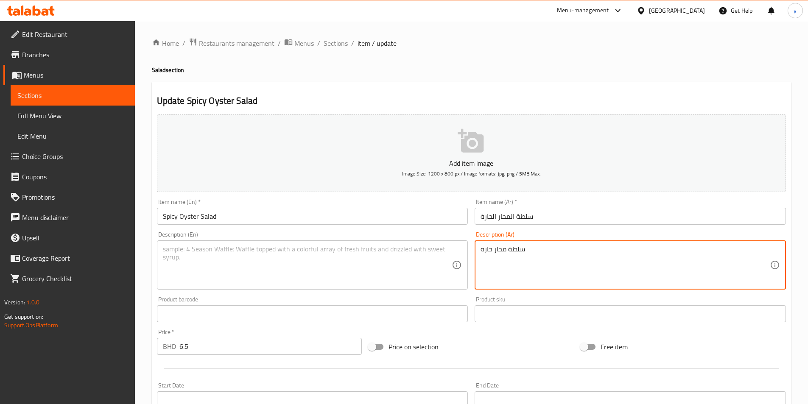
drag, startPoint x: 532, startPoint y: 249, endPoint x: 475, endPoint y: 255, distance: 57.6
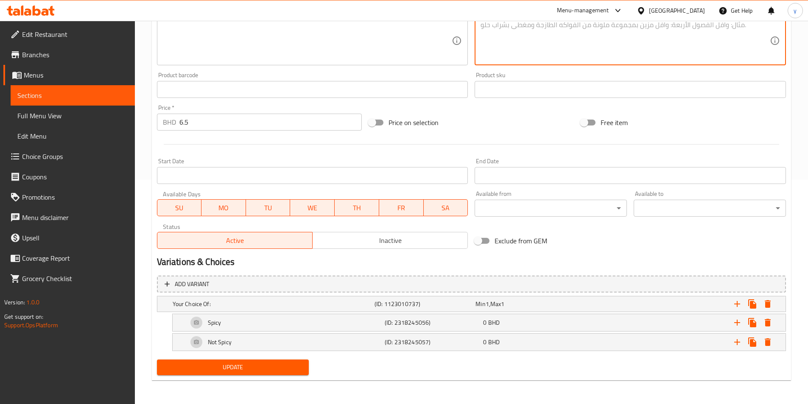
click at [274, 364] on span "Update" at bounding box center [233, 367] width 139 height 11
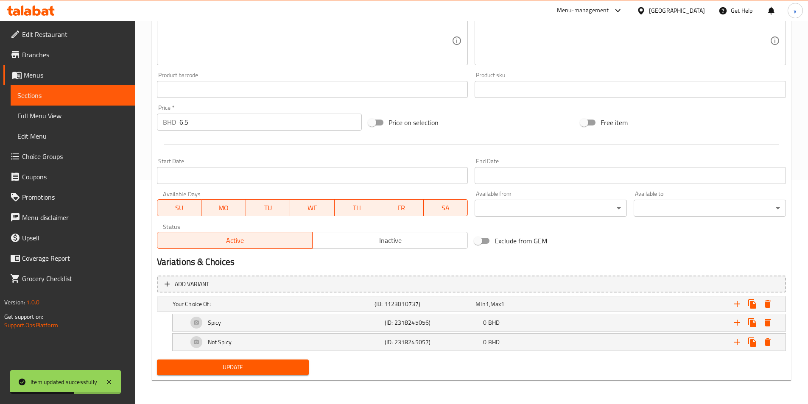
click at [34, 92] on span "Sections" at bounding box center [72, 95] width 111 height 10
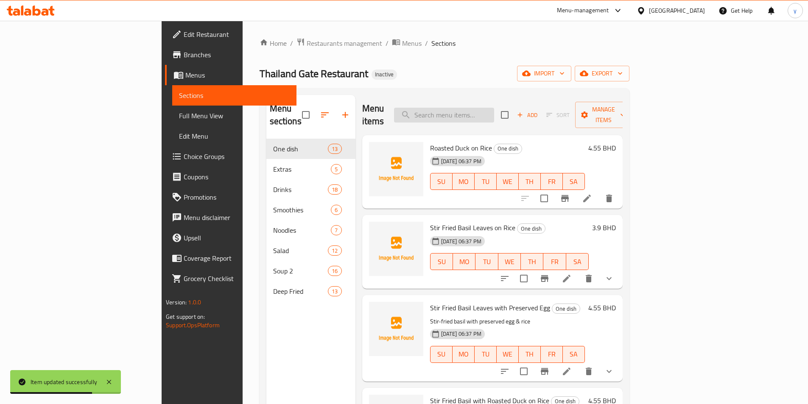
click at [494, 110] on input "search" at bounding box center [444, 115] width 100 height 15
paste input "Spicy Instant Noodle Salad"
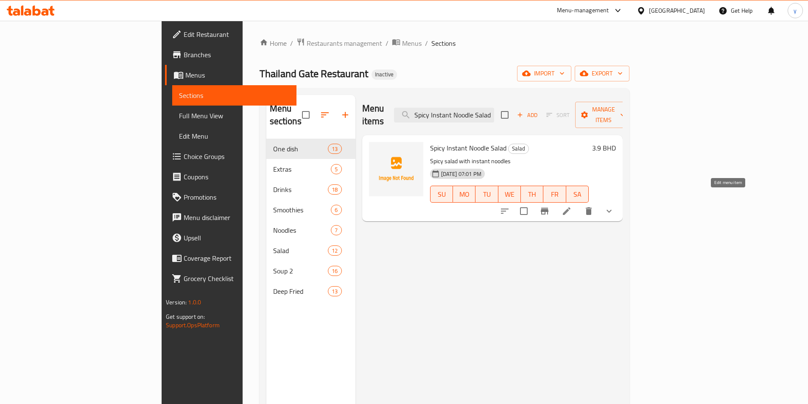
type input "Spicy Instant Noodle Salad"
click at [572, 206] on icon at bounding box center [567, 211] width 10 height 10
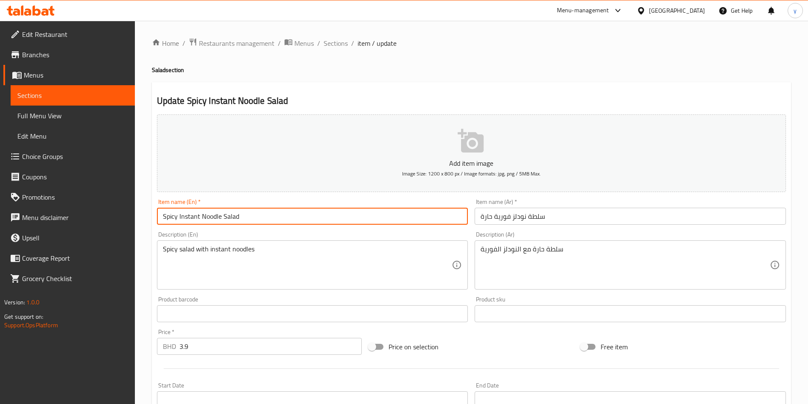
drag, startPoint x: 244, startPoint y: 217, endPoint x: 112, endPoint y: 216, distance: 132.0
click at [112, 216] on div "Edit Restaurant Branches Menus Sections Full Menu View Edit Menu Choice Groups …" at bounding box center [404, 325] width 808 height 608
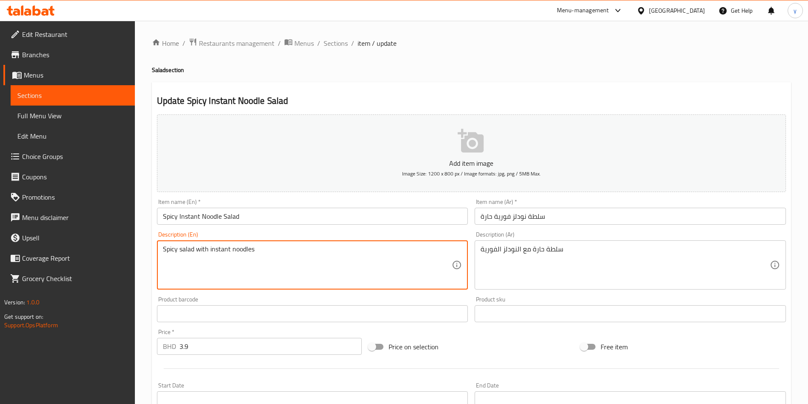
drag, startPoint x: 258, startPoint y: 251, endPoint x: 116, endPoint y: 239, distance: 142.6
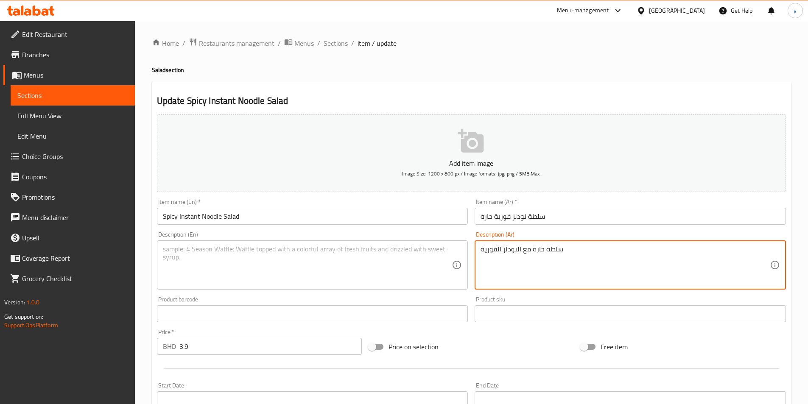
drag, startPoint x: 574, startPoint y: 247, endPoint x: 432, endPoint y: 253, distance: 142.3
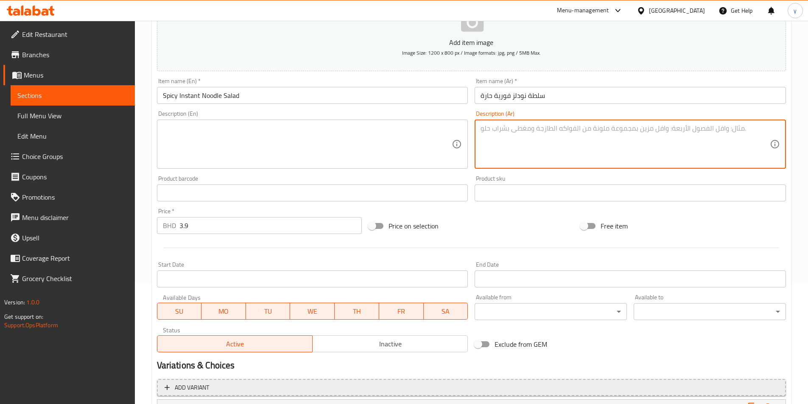
scroll to position [224, 0]
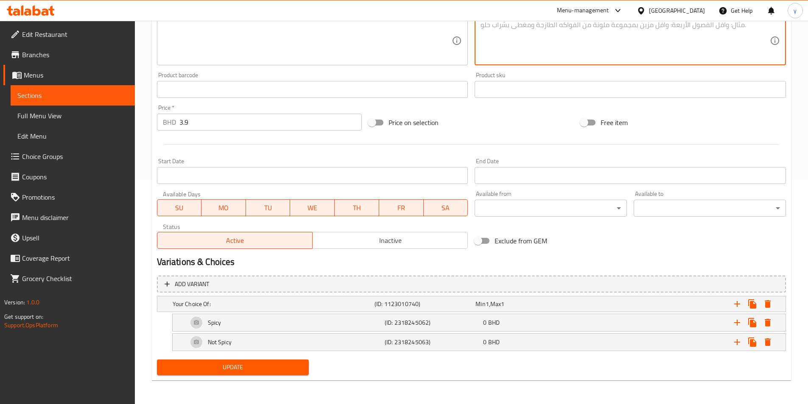
click at [255, 373] on span "Update" at bounding box center [233, 367] width 139 height 11
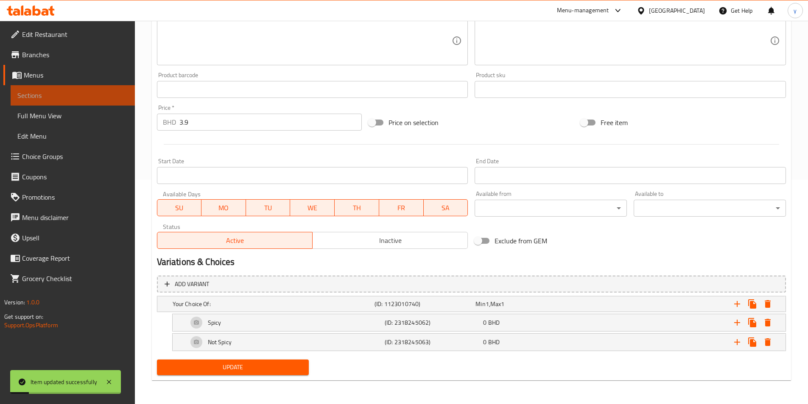
click at [61, 102] on link "Sections" at bounding box center [73, 95] width 124 height 20
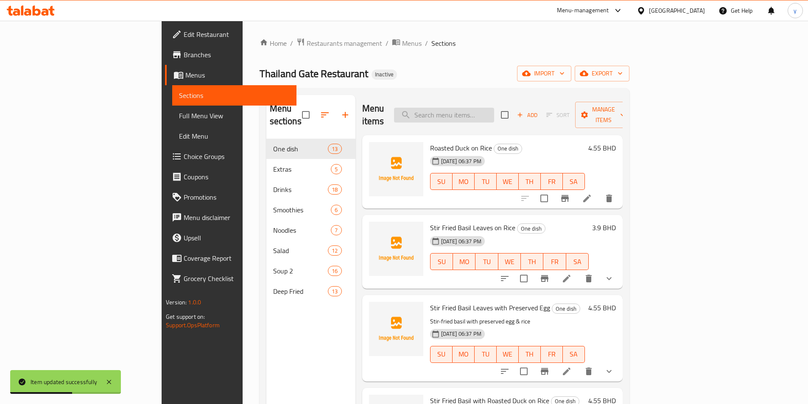
click at [485, 108] on input "search" at bounding box center [444, 115] width 100 height 15
paste input "Spicy Oyster Salad"
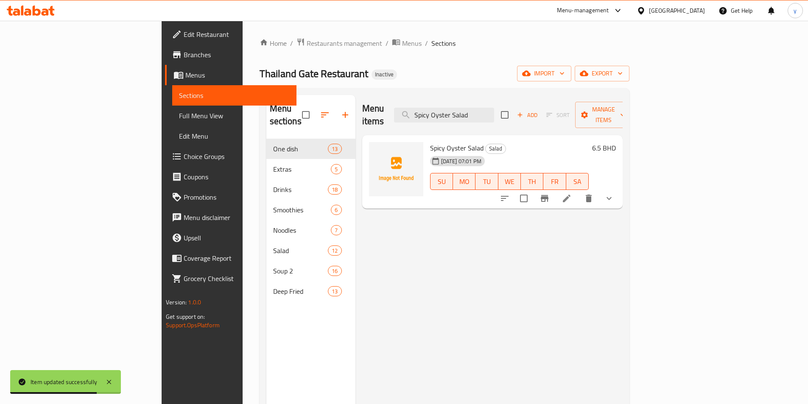
type input "Spicy Oyster Salad"
click at [571, 195] on icon at bounding box center [567, 199] width 8 height 8
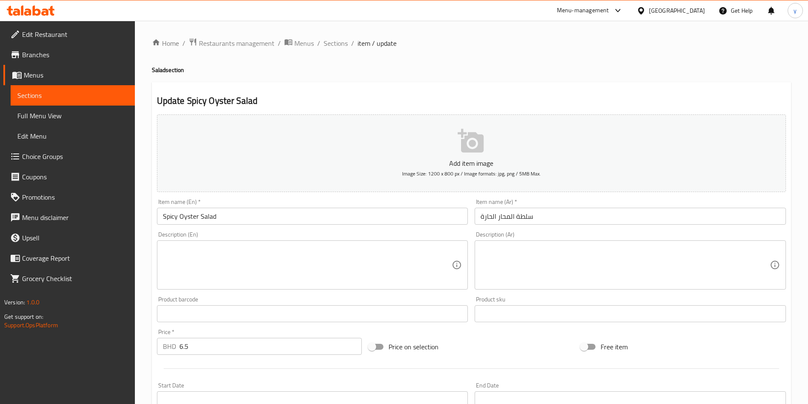
click at [86, 99] on span "Sections" at bounding box center [72, 95] width 111 height 10
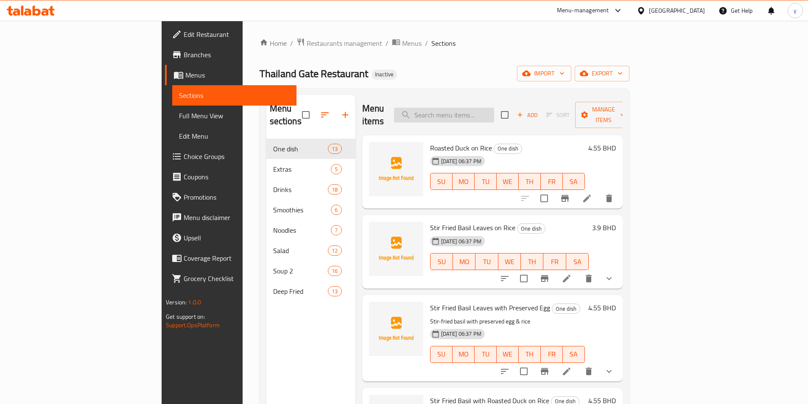
click at [494, 108] on input "search" at bounding box center [444, 115] width 100 height 15
paste input "Spicy Instant Noodle Salad"
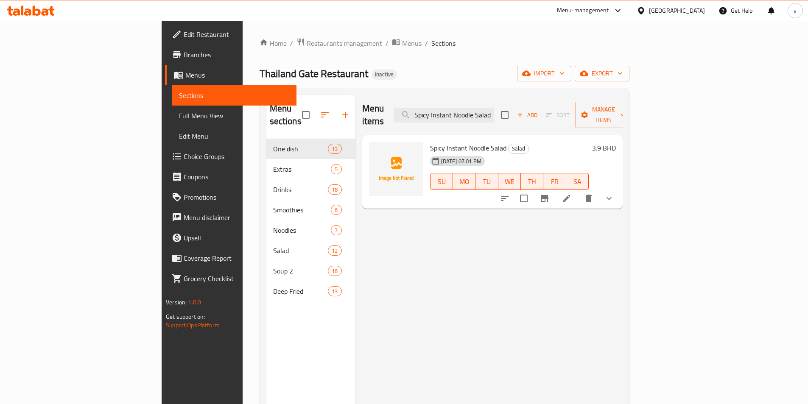
type input "Spicy Instant Noodle Salad"
click at [571, 195] on icon at bounding box center [567, 199] width 8 height 8
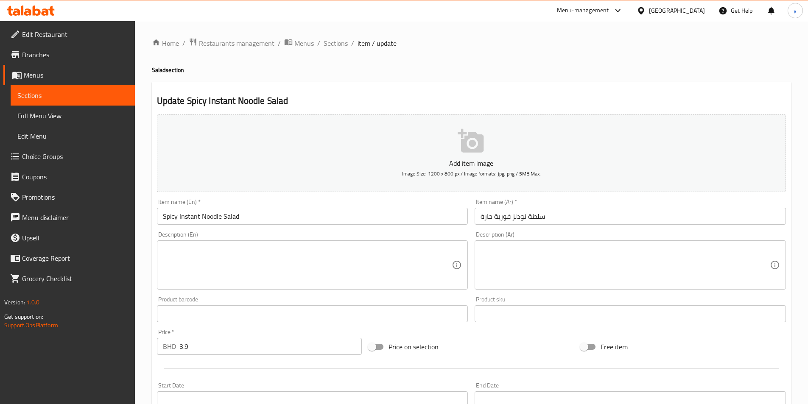
click at [104, 95] on span "Sections" at bounding box center [72, 95] width 111 height 10
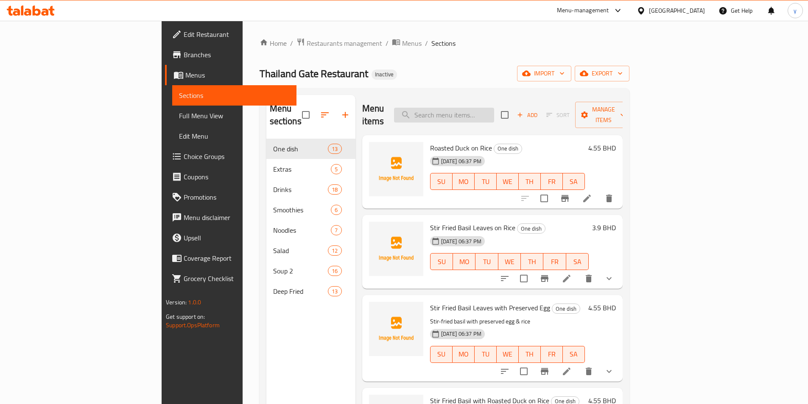
click at [494, 110] on input "search" at bounding box center [444, 115] width 100 height 15
paste input "Spicy Chicken Rolls Salad"
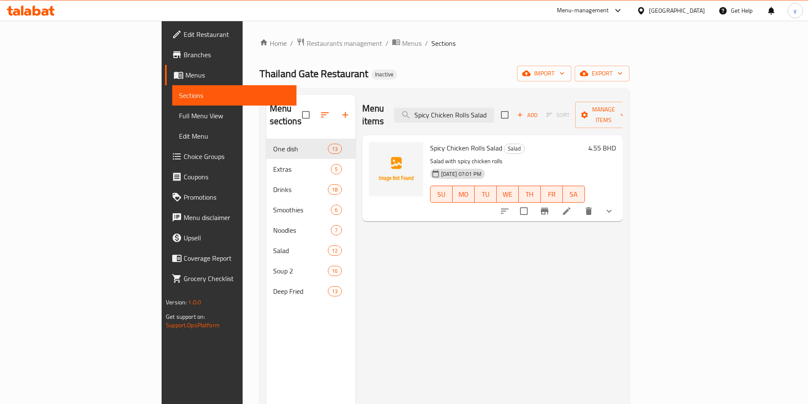
type input "Spicy Chicken Rolls Salad"
click at [572, 206] on icon at bounding box center [567, 211] width 10 height 10
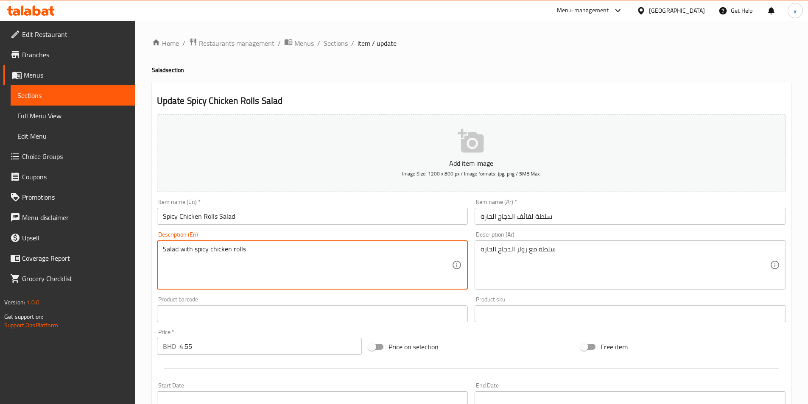
drag, startPoint x: 288, startPoint y: 247, endPoint x: 112, endPoint y: 260, distance: 175.7
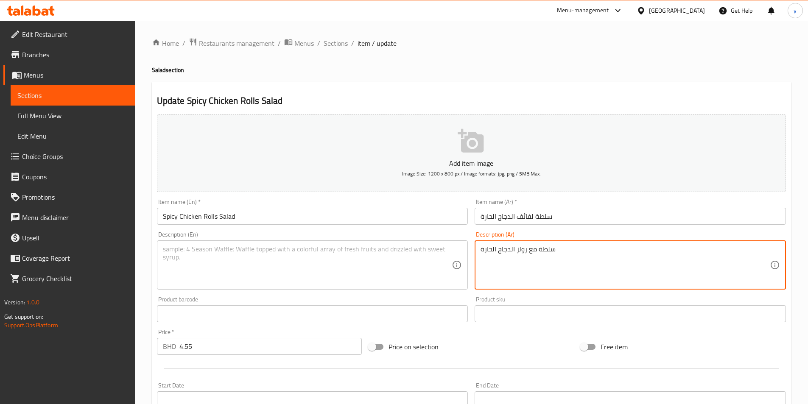
drag, startPoint x: 535, startPoint y: 250, endPoint x: 455, endPoint y: 250, distance: 80.2
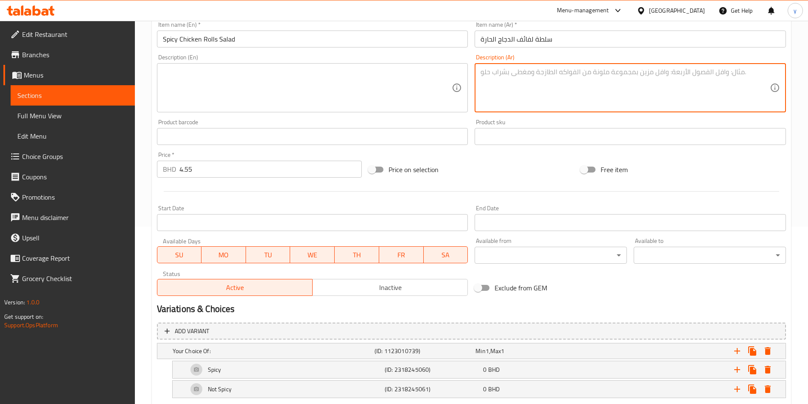
scroll to position [224, 0]
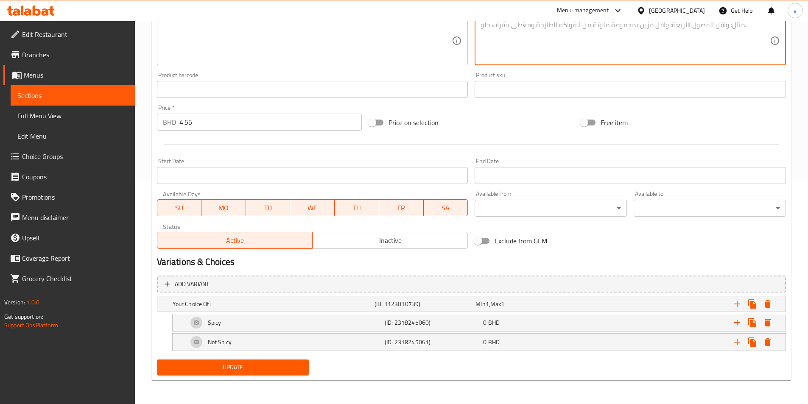
click at [260, 365] on span "Update" at bounding box center [233, 367] width 139 height 11
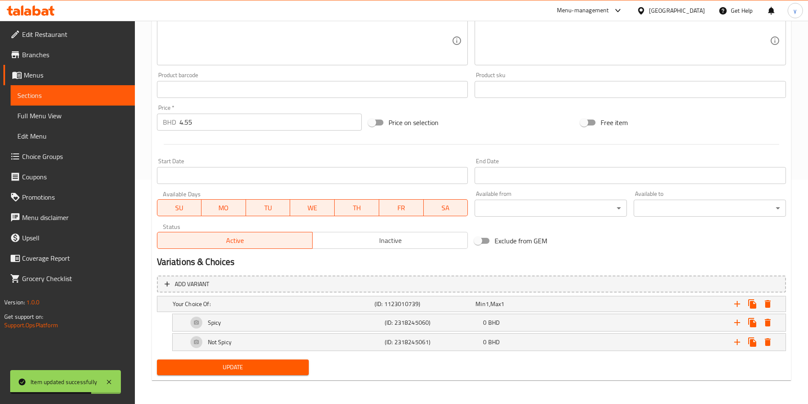
drag, startPoint x: 48, startPoint y: 96, endPoint x: 60, endPoint y: 142, distance: 47.4
click at [48, 96] on span "Sections" at bounding box center [72, 95] width 111 height 10
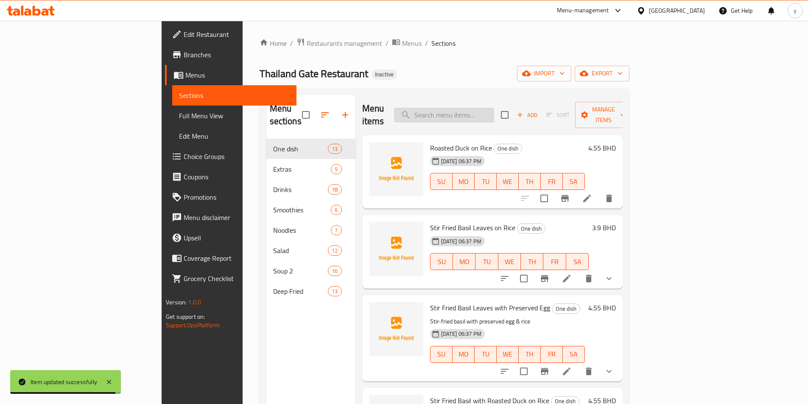
click at [494, 108] on input "search" at bounding box center [444, 115] width 100 height 15
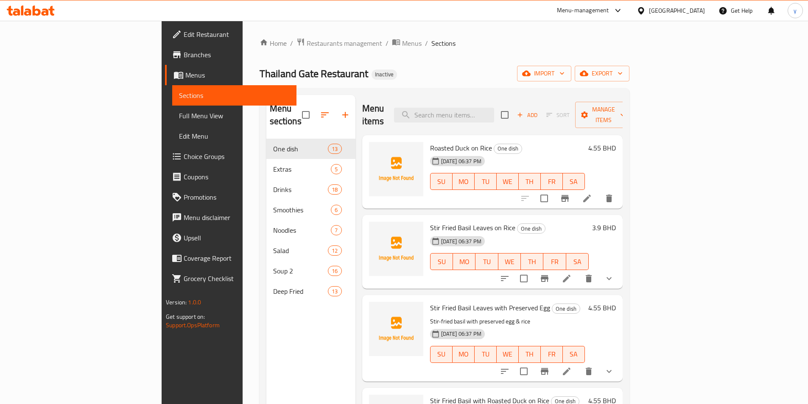
paste input "Spicy Blue Crab Salad"
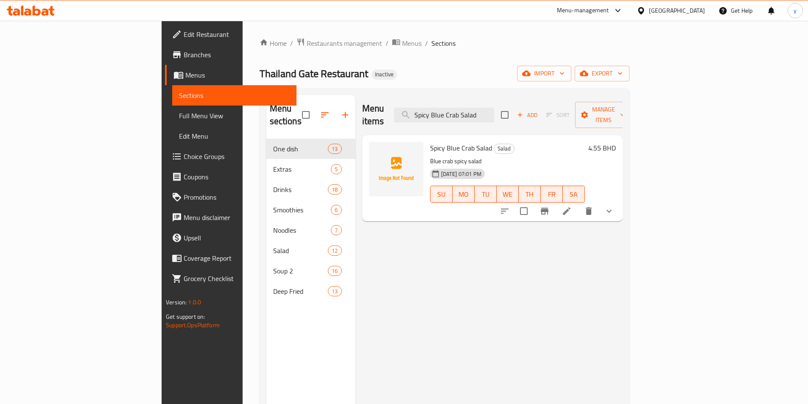
type input "Spicy Blue Crab Salad"
click at [572, 206] on icon at bounding box center [567, 211] width 10 height 10
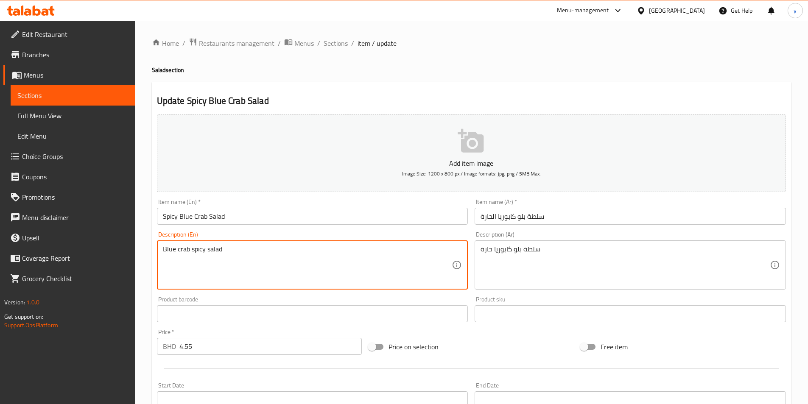
drag, startPoint x: 233, startPoint y: 247, endPoint x: 119, endPoint y: 252, distance: 113.4
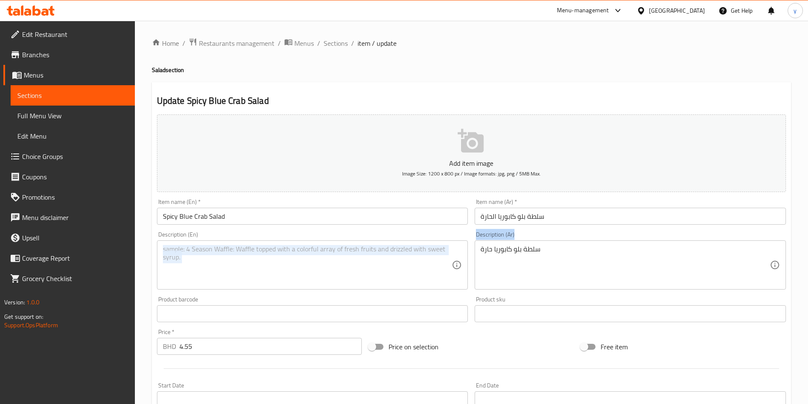
drag, startPoint x: 539, startPoint y: 247, endPoint x: 441, endPoint y: 250, distance: 98.5
click at [441, 250] on div "Add item image Image Size: 1200 x 800 px / Image formats: jpg, png / 5MB Max. I…" at bounding box center [472, 294] width 636 height 366
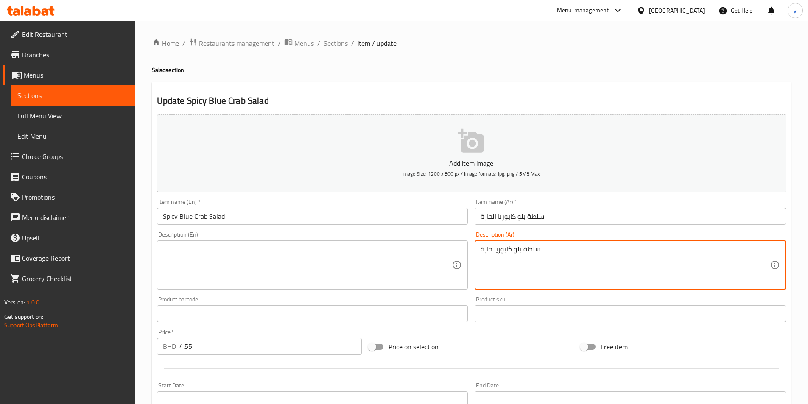
drag, startPoint x: 562, startPoint y: 254, endPoint x: 410, endPoint y: 243, distance: 152.3
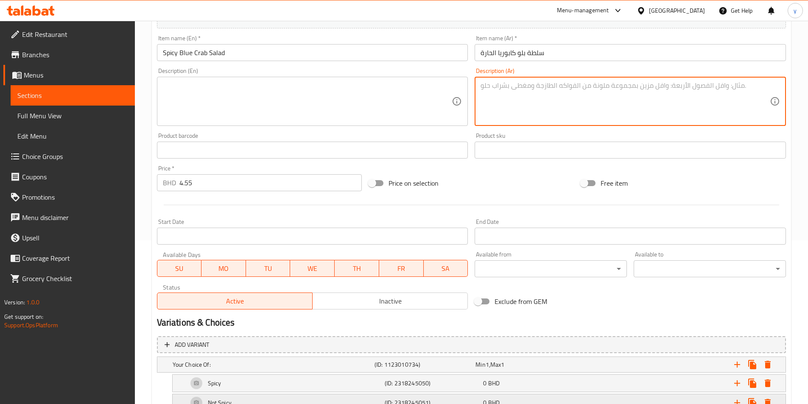
scroll to position [224, 0]
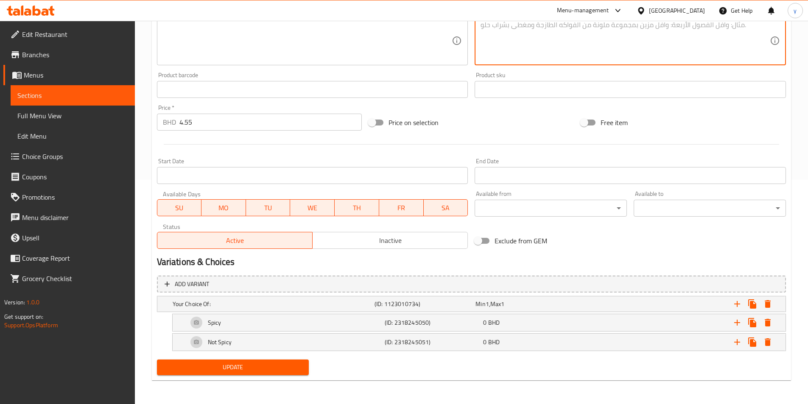
click at [263, 365] on span "Update" at bounding box center [233, 367] width 139 height 11
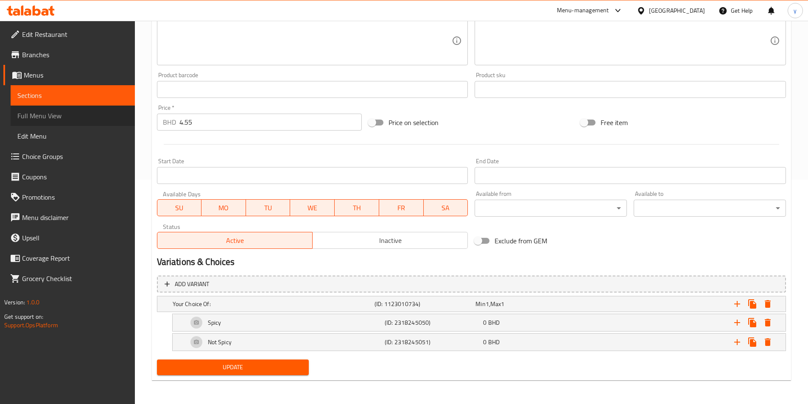
click at [30, 112] on span "Full Menu View" at bounding box center [72, 116] width 111 height 10
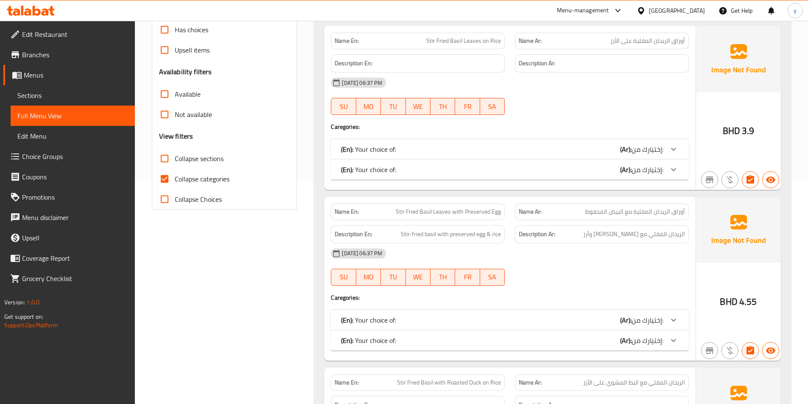
click at [197, 176] on span "Collapse categories" at bounding box center [202, 179] width 55 height 10
click at [175, 176] on input "Collapse categories" at bounding box center [164, 179] width 20 height 20
checkbox input "false"
click at [189, 154] on span "Collapse sections" at bounding box center [199, 159] width 49 height 10
click at [175, 154] on input "Collapse sections" at bounding box center [164, 159] width 20 height 20
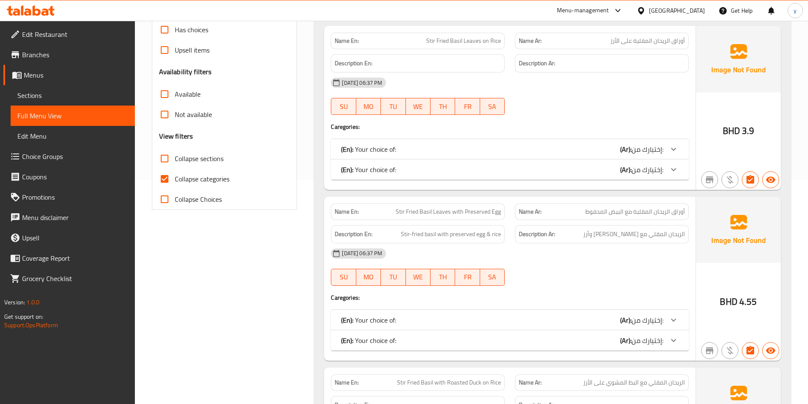
checkbox input "true"
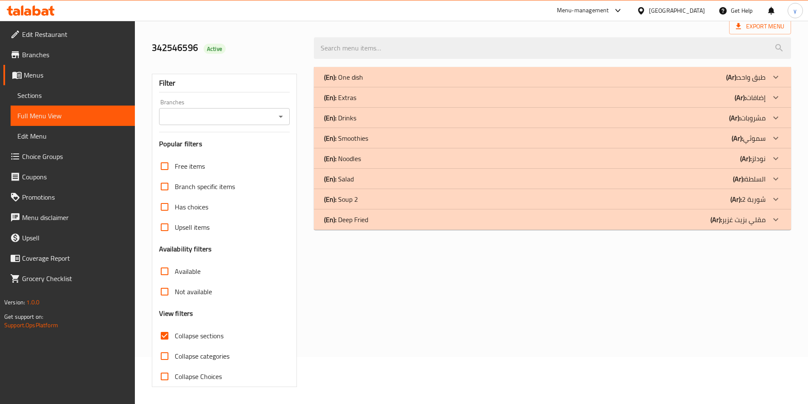
scroll to position [47, 0]
click at [339, 183] on p "(En): Salad" at bounding box center [339, 179] width 30 height 10
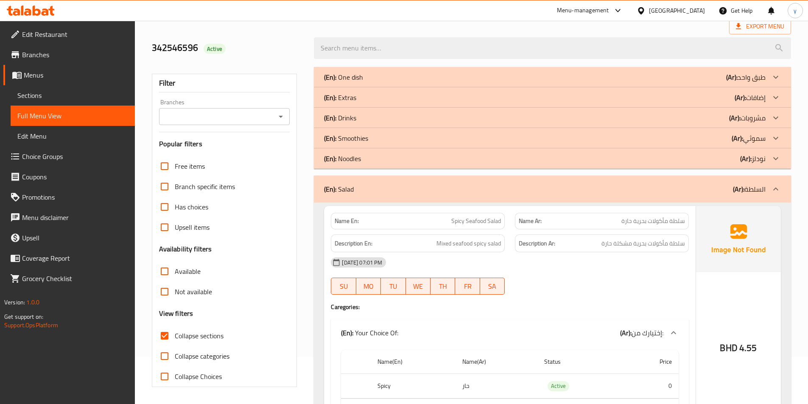
click at [352, 143] on p "(En): Smoothies" at bounding box center [346, 138] width 44 height 10
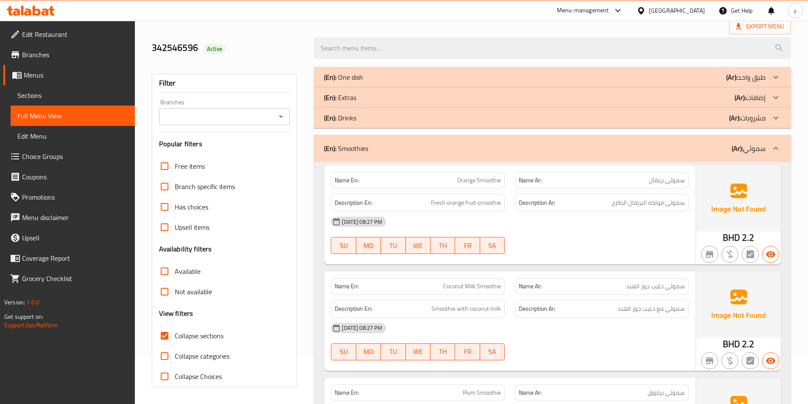
click at [359, 121] on div "(En): Drinks (Ar): مشروبات" at bounding box center [545, 118] width 442 height 10
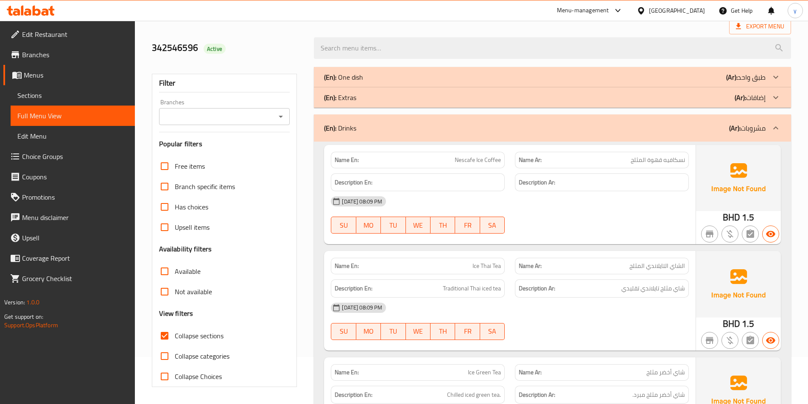
click at [367, 95] on div "(En): Extras (Ar): إضافات" at bounding box center [545, 97] width 442 height 10
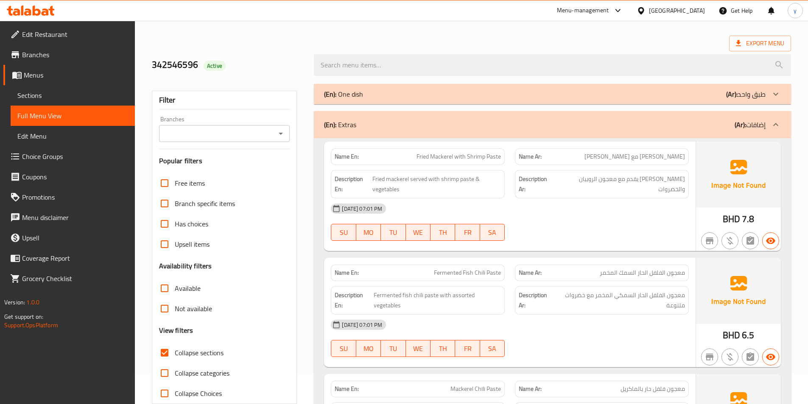
scroll to position [5, 0]
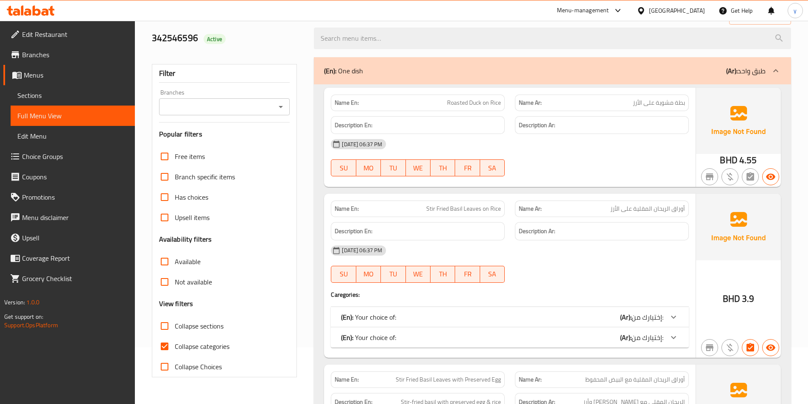
scroll to position [85, 0]
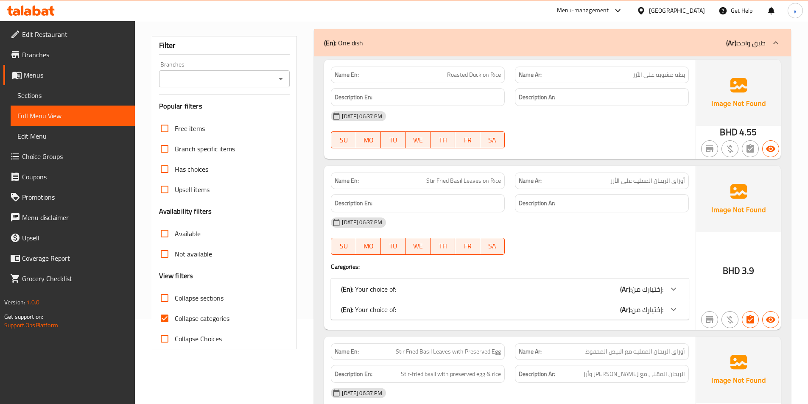
click at [175, 321] on span "Collapse categories" at bounding box center [202, 319] width 55 height 10
click at [175, 321] on input "Collapse categories" at bounding box center [164, 318] width 20 height 20
checkbox input "false"
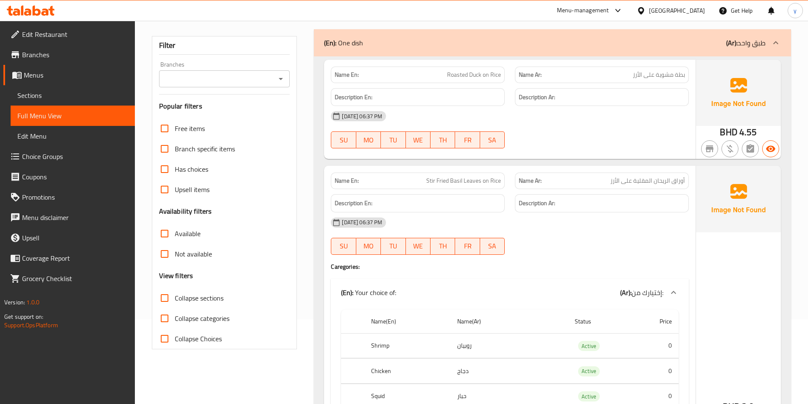
click at [169, 300] on input "Collapse sections" at bounding box center [164, 298] width 20 height 20
checkbox input "true"
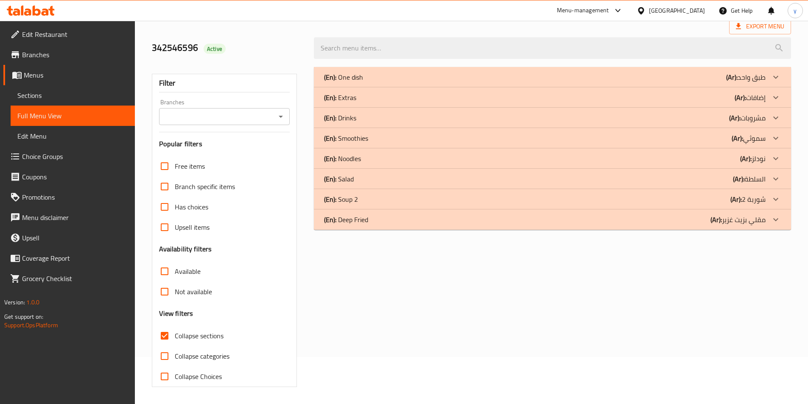
scroll to position [47, 0]
click at [361, 180] on div "(En): Salad (Ar): السلطة" at bounding box center [545, 179] width 442 height 10
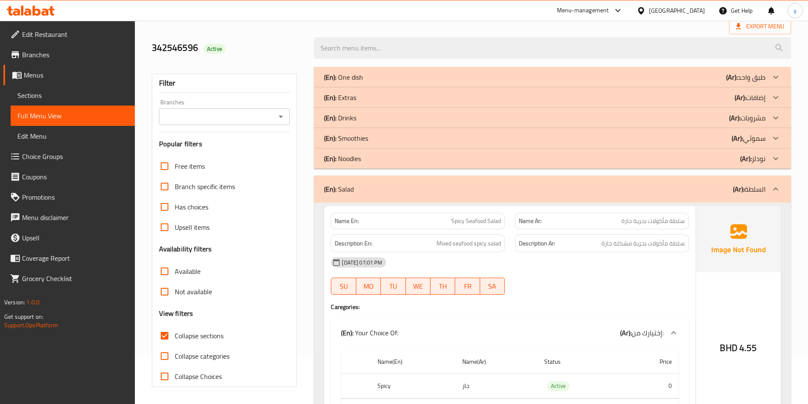
click at [364, 143] on p "(En): Smoothies" at bounding box center [346, 138] width 44 height 10
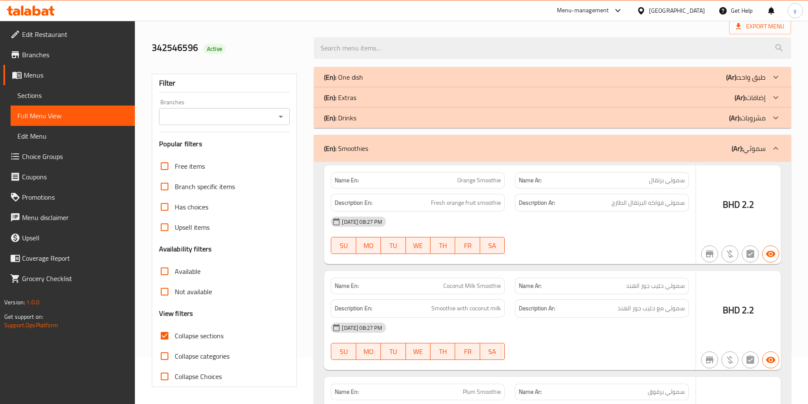
click at [352, 114] on p "(En): Drinks" at bounding box center [340, 118] width 32 height 10
click at [350, 94] on p "(En): Extras" at bounding box center [340, 97] width 32 height 10
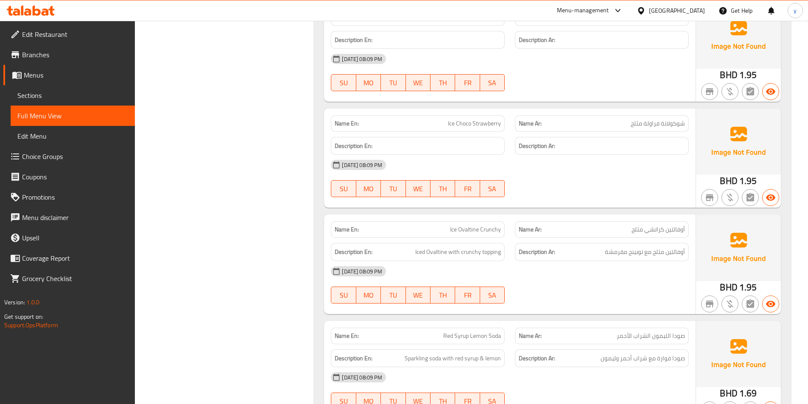
scroll to position [0, 0]
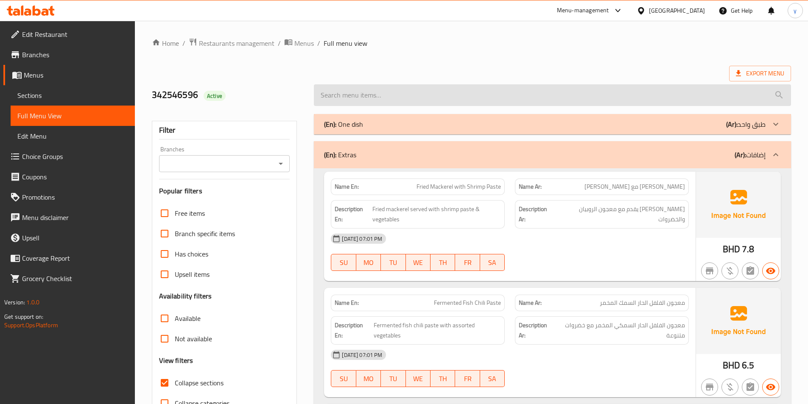
click at [471, 48] on ol "Home / Restaurants management / Menus / Full menu view" at bounding box center [471, 43] width 639 height 11
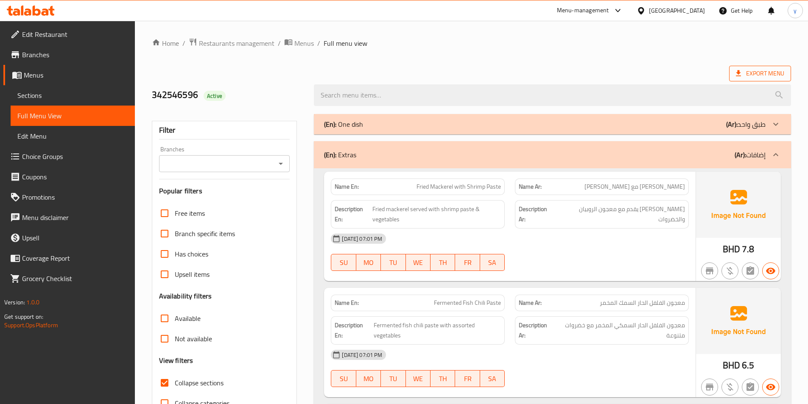
click at [743, 73] on span "Export Menu" at bounding box center [760, 73] width 48 height 11
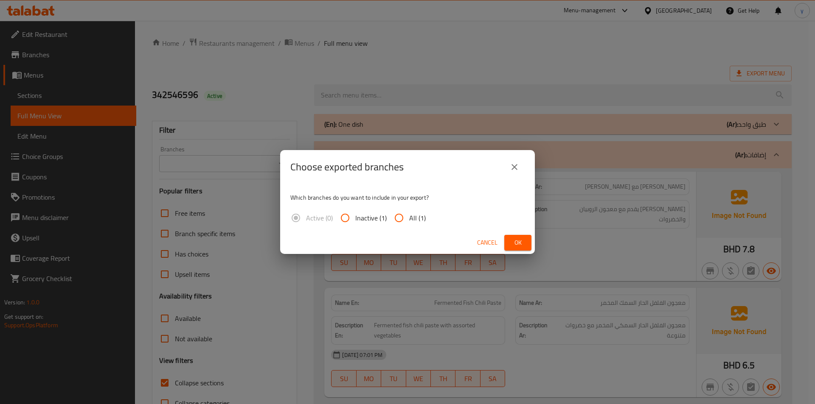
click at [405, 223] on input "All (1)" at bounding box center [399, 218] width 20 height 20
radio input "true"
click at [518, 238] on span "Ok" at bounding box center [518, 243] width 14 height 11
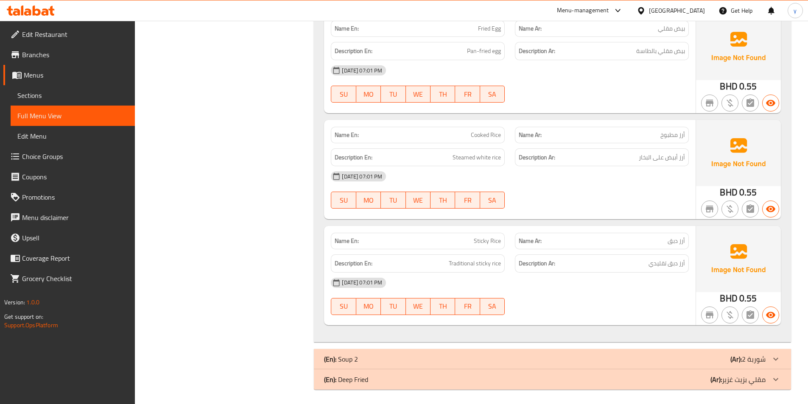
scroll to position [5651, 0]
